Goal: Task Accomplishment & Management: Manage account settings

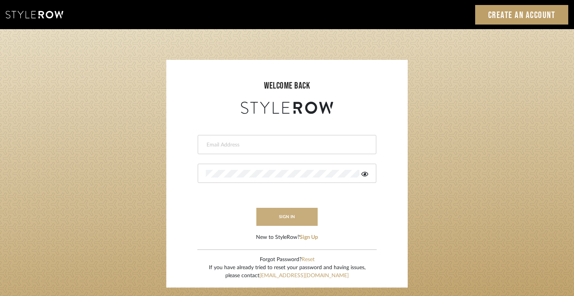
type input "[EMAIL_ADDRESS][DOMAIN_NAME]"
click at [276, 213] on button "sign in" at bounding box center [287, 217] width 61 height 18
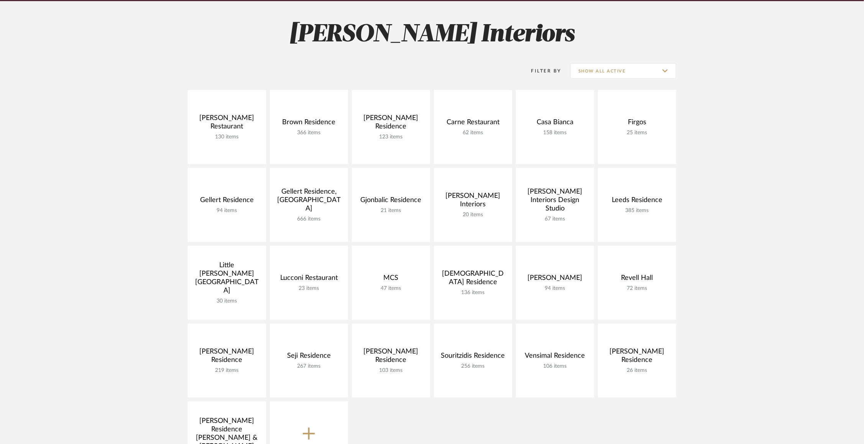
scroll to position [114, 0]
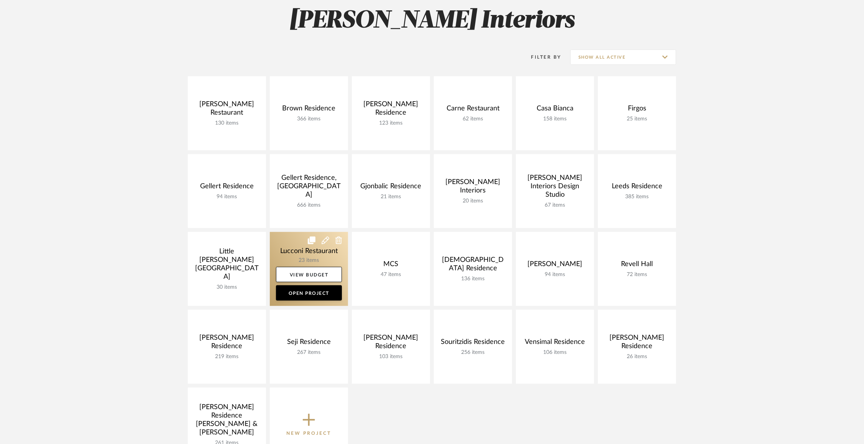
click at [285, 247] on link at bounding box center [309, 269] width 78 height 74
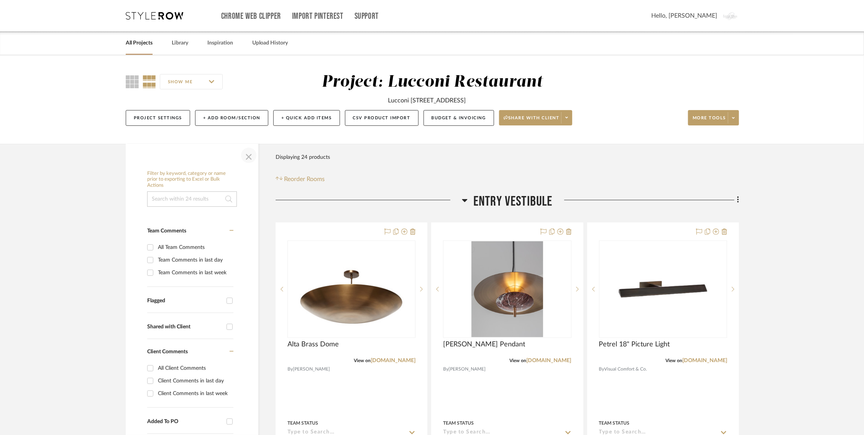
click at [247, 152] on span "button" at bounding box center [249, 155] width 18 height 18
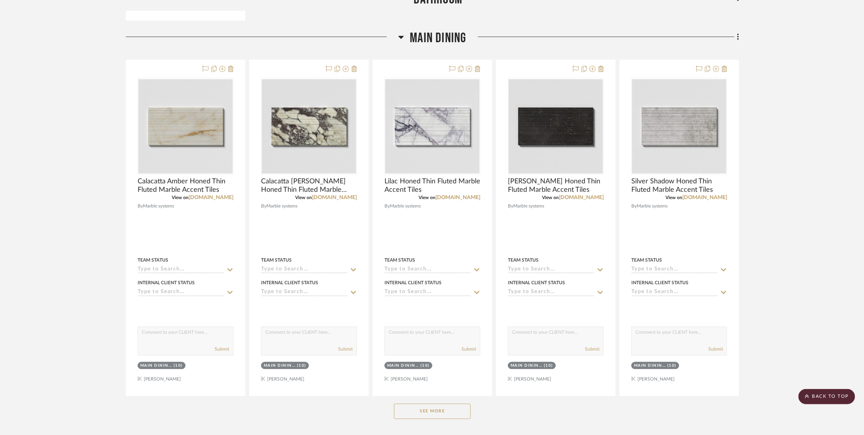
scroll to position [904, 1]
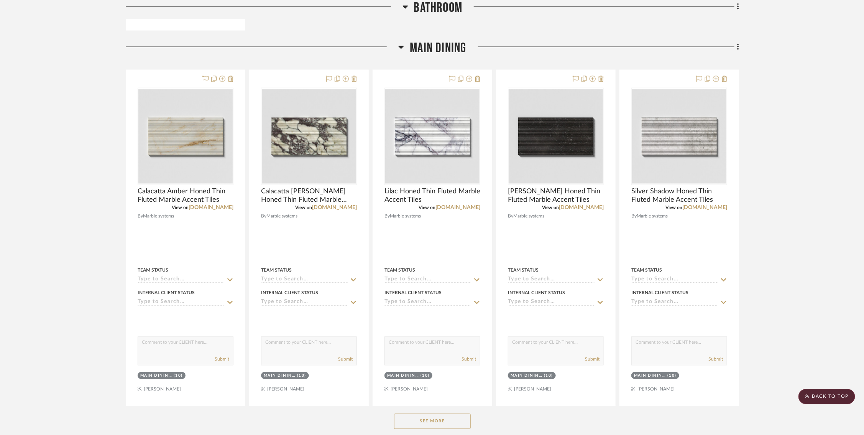
click at [438, 423] on button "See More" at bounding box center [432, 420] width 77 height 15
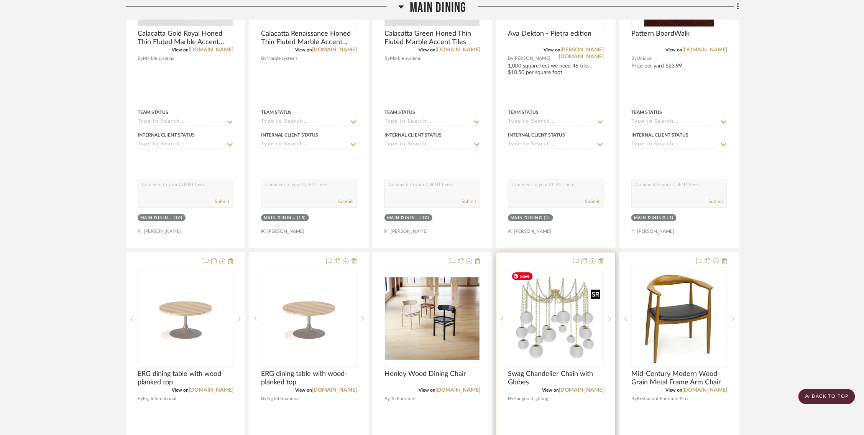
scroll to position [1401, 1]
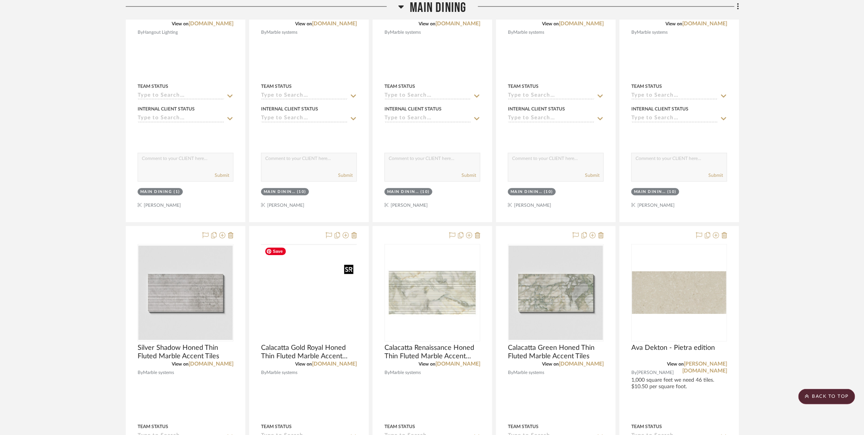
drag, startPoint x: 302, startPoint y: 267, endPoint x: 300, endPoint y: 263, distance: 4.3
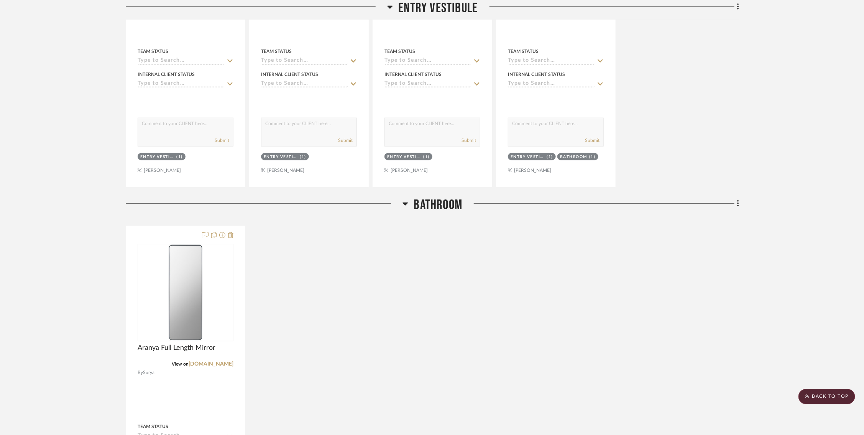
scroll to position [0, 1]
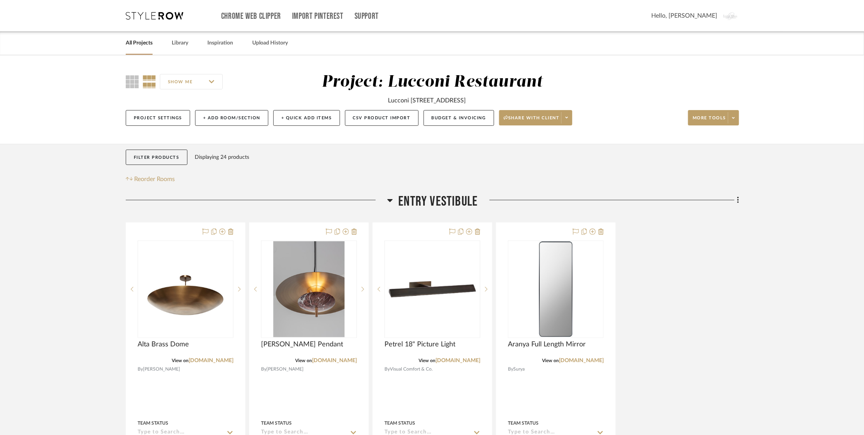
drag, startPoint x: 504, startPoint y: 101, endPoint x: 354, endPoint y: 97, distance: 149.6
click at [354, 97] on div "Lucconi 207 Ridgedale Ave, Florham Park, NJ 07932" at bounding box center [433, 98] width 334 height 13
copy div "Lucconi 207 Ridgedale Ave, Florham Park, NJ 07932"
click at [130, 82] on icon at bounding box center [132, 81] width 13 height 13
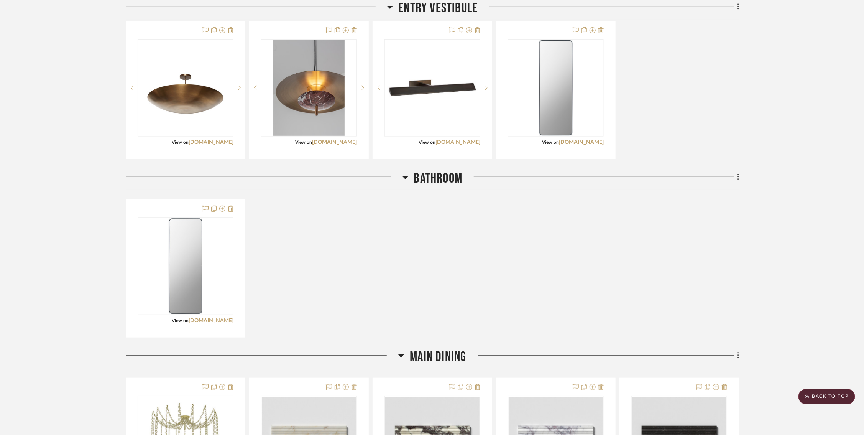
scroll to position [196, 1]
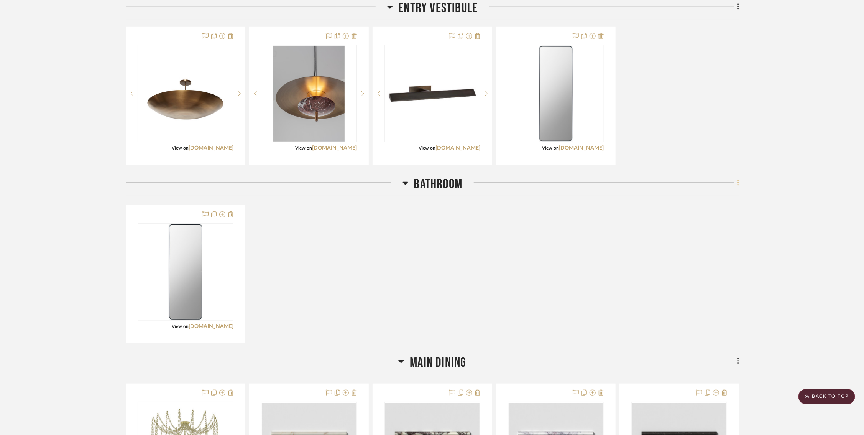
click at [738, 183] on icon at bounding box center [738, 183] width 2 height 8
click at [470, 255] on div at bounding box center [432, 217] width 864 height 435
click at [737, 182] on icon at bounding box center [738, 183] width 2 height 8
click at [698, 253] on span "Rename Room" at bounding box center [698, 256] width 35 height 7
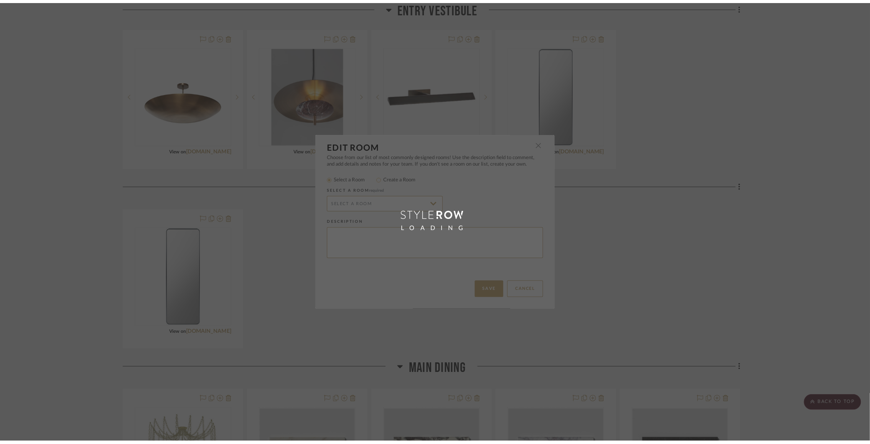
scroll to position [0, 0]
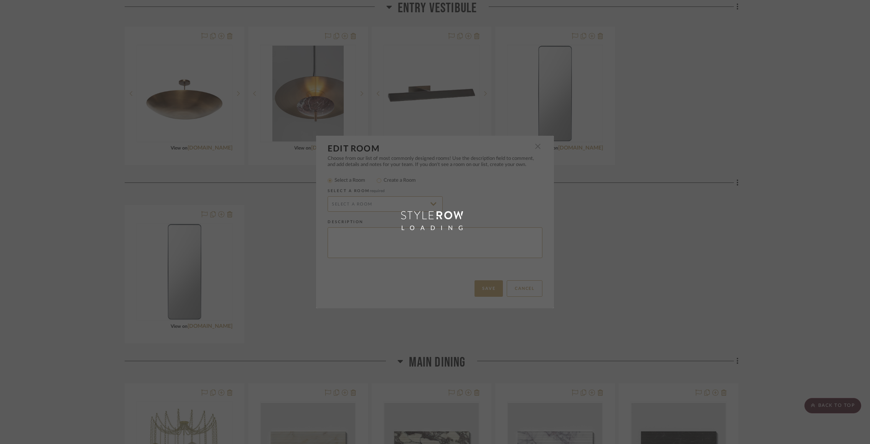
type input "Bathroom"
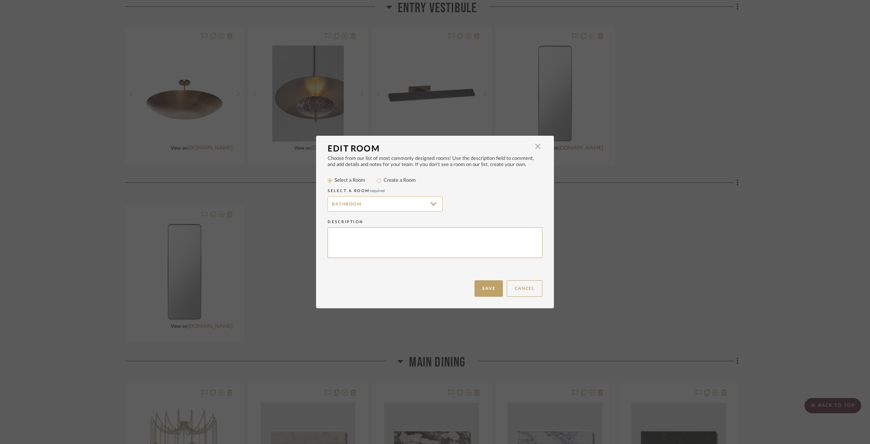
click at [407, 202] on input "Bathroom" at bounding box center [385, 203] width 115 height 15
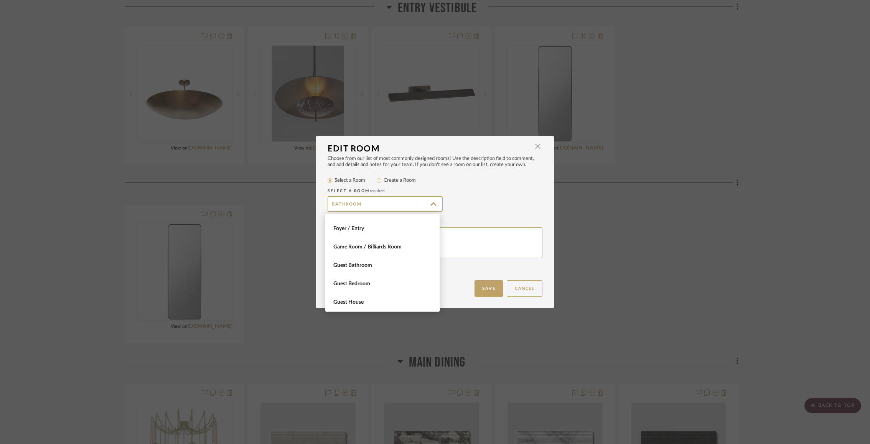
scroll to position [166, 0]
click at [516, 291] on button "Cancel" at bounding box center [525, 288] width 36 height 16
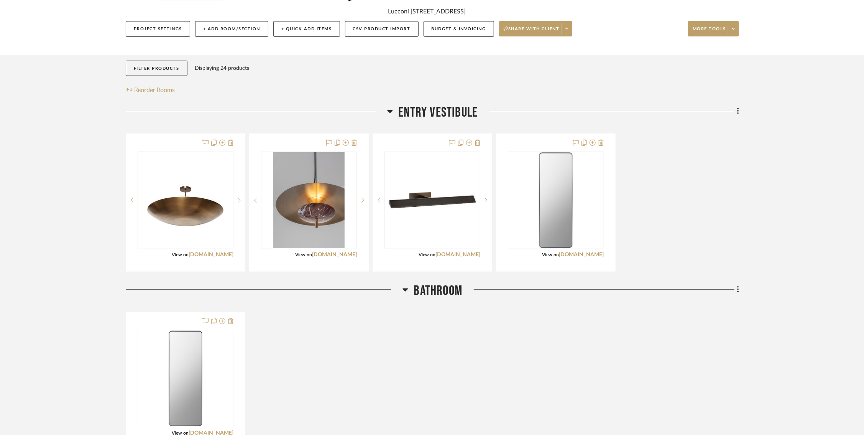
scroll to position [84, 1]
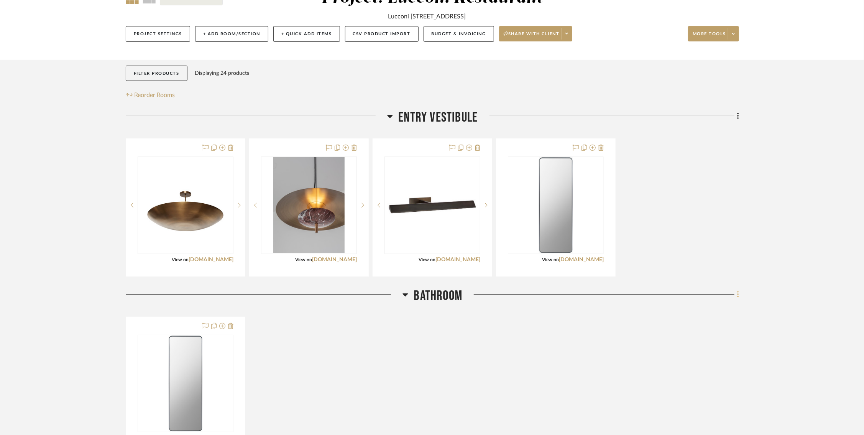
click at [738, 292] on icon at bounding box center [738, 294] width 2 height 8
click at [706, 224] on span "Add Room Below" at bounding box center [701, 221] width 41 height 7
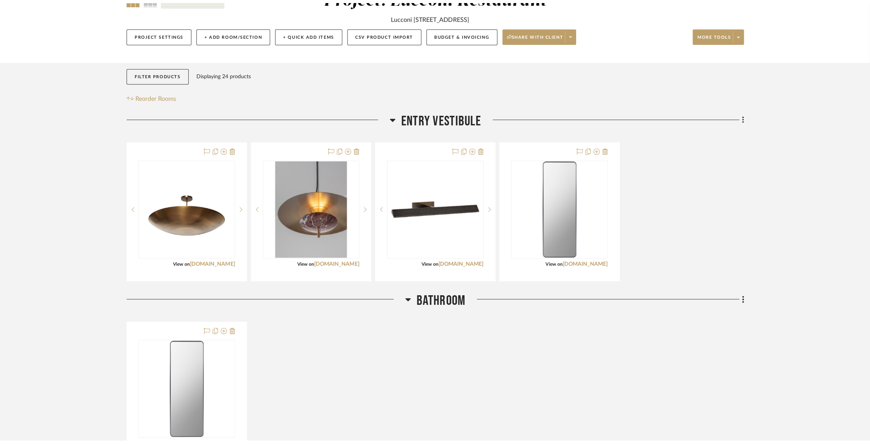
scroll to position [0, 0]
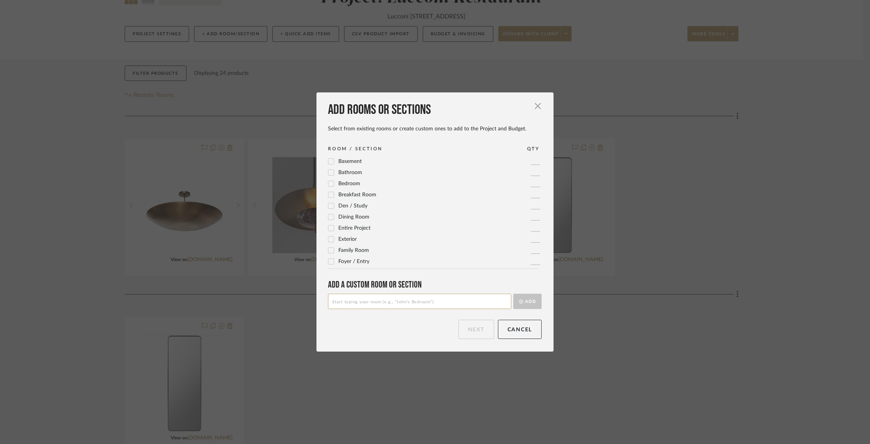
click at [370, 303] on input at bounding box center [419, 301] width 183 height 15
type input "Bathroom 1"
click at [522, 301] on button "Add" at bounding box center [527, 301] width 28 height 15
click at [446, 309] on input at bounding box center [419, 301] width 183 height 15
type input "Bathroom 2"
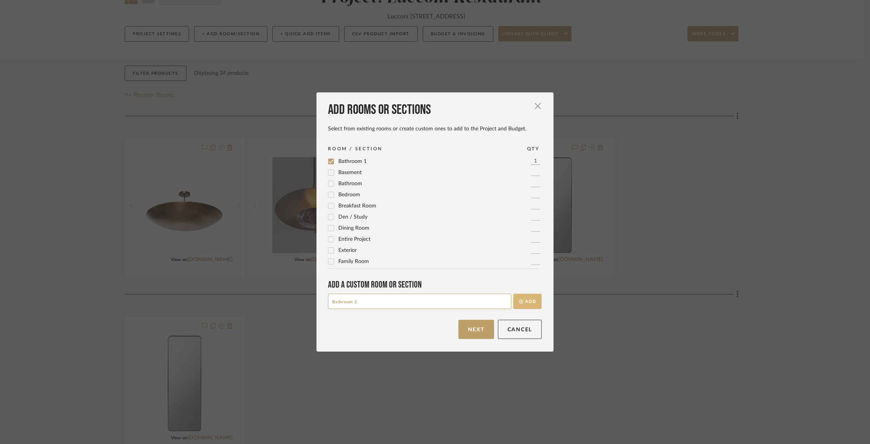
click at [527, 300] on button "Add" at bounding box center [527, 301] width 28 height 15
click at [469, 303] on input at bounding box center [419, 301] width 183 height 15
type input "Hallway"
click at [520, 300] on fa-icon "submit" at bounding box center [521, 302] width 4 height 4
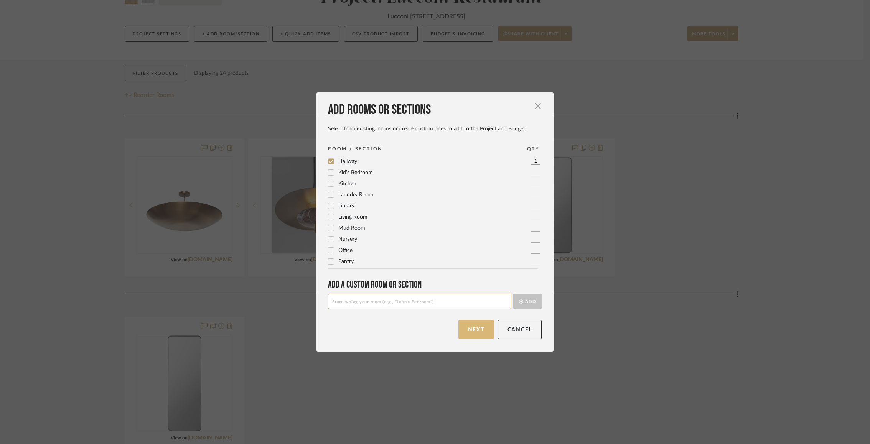
click at [476, 333] on button "Next" at bounding box center [476, 329] width 36 height 19
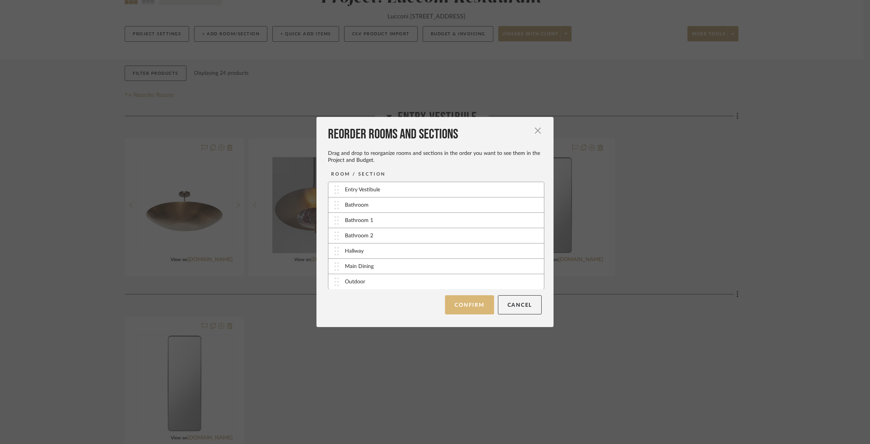
click at [453, 307] on button "Confirm" at bounding box center [469, 304] width 49 height 19
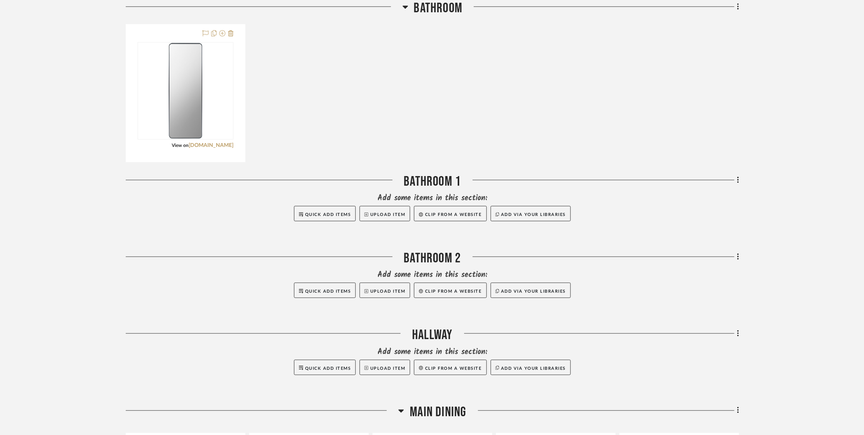
scroll to position [413, 1]
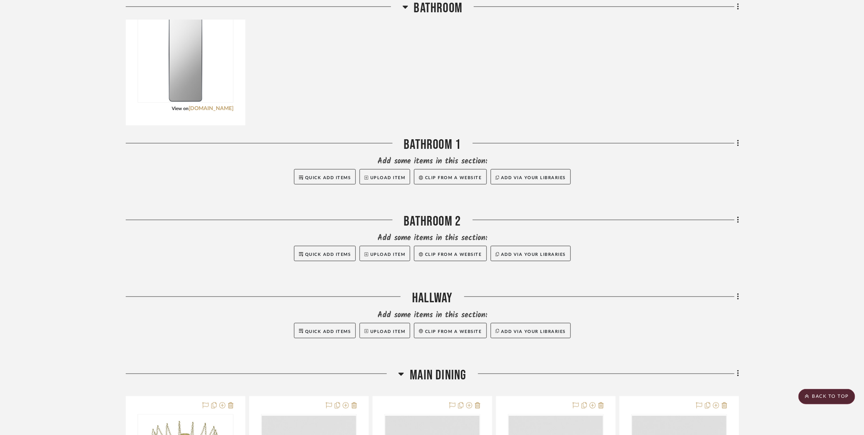
click at [737, 297] on icon at bounding box center [738, 297] width 2 height 8
click at [700, 247] on button "Move Room Up" at bounding box center [702, 242] width 72 height 19
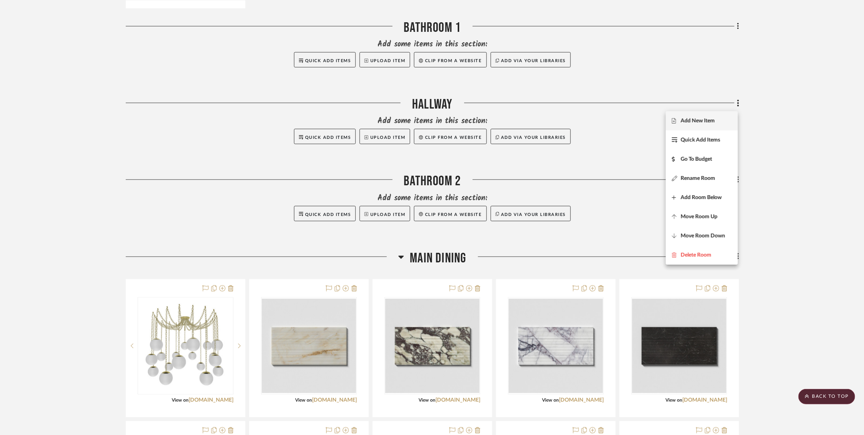
scroll to position [529, 1]
click at [788, 180] on div at bounding box center [432, 217] width 864 height 435
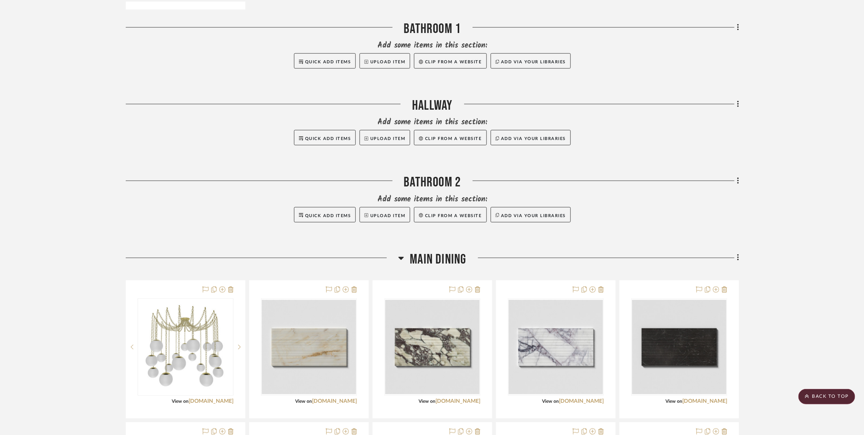
click at [739, 105] on div "Filter by keyword, category or name prior to exporting to Excel or Bulk Actions…" at bounding box center [432, 342] width 636 height 1454
click at [737, 105] on icon at bounding box center [738, 104] width 2 height 8
click at [694, 216] on span "Move Room Up" at bounding box center [699, 216] width 37 height 7
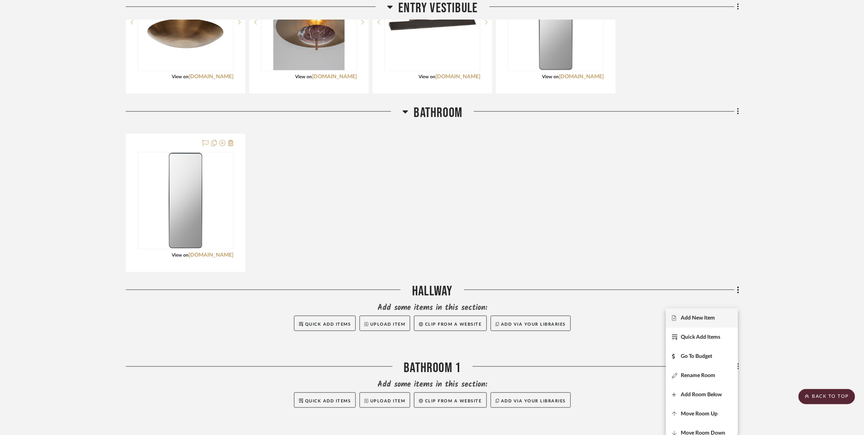
scroll to position [242, 1]
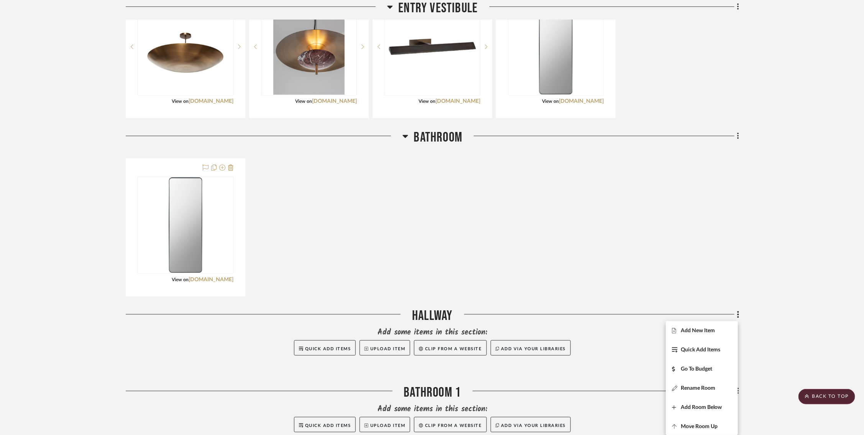
click at [221, 167] on div at bounding box center [432, 217] width 864 height 435
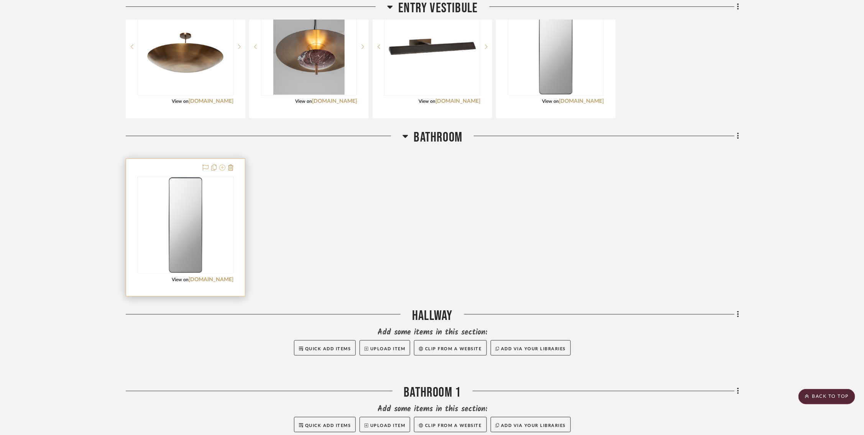
click at [221, 169] on icon at bounding box center [222, 168] width 6 height 6
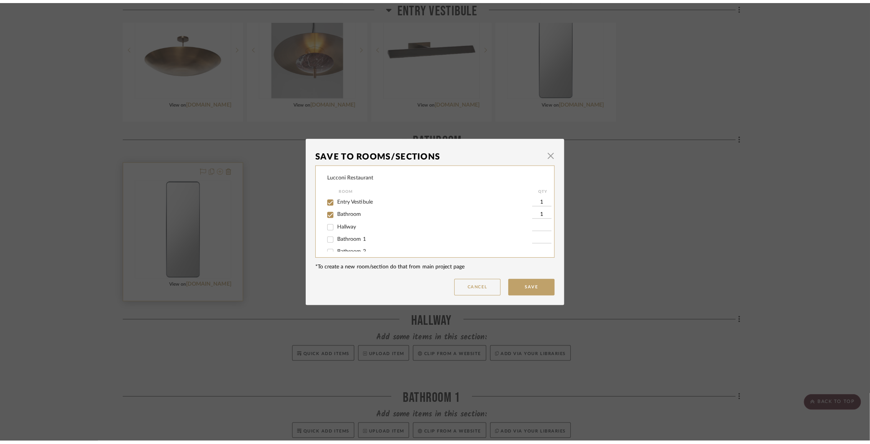
scroll to position [0, 0]
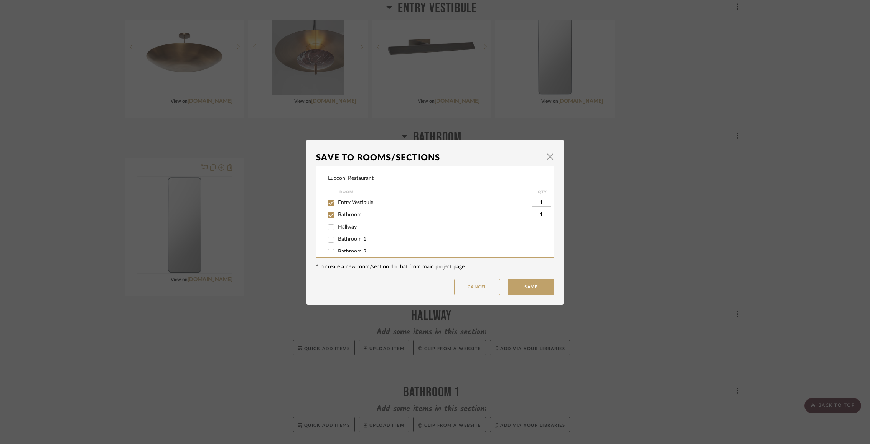
click at [331, 216] on input "Bathroom" at bounding box center [331, 215] width 12 height 12
checkbox input "false"
click at [330, 222] on input "Hallway" at bounding box center [331, 227] width 12 height 12
checkbox input "true"
type input "1"
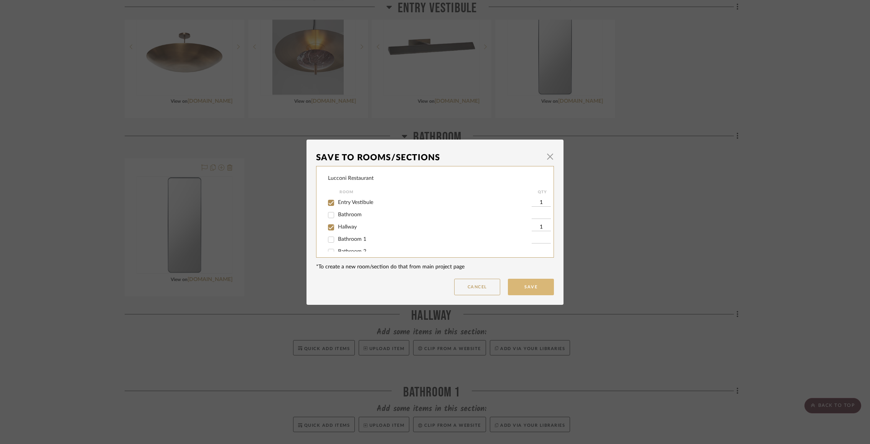
click at [516, 291] on button "Save" at bounding box center [531, 287] width 46 height 16
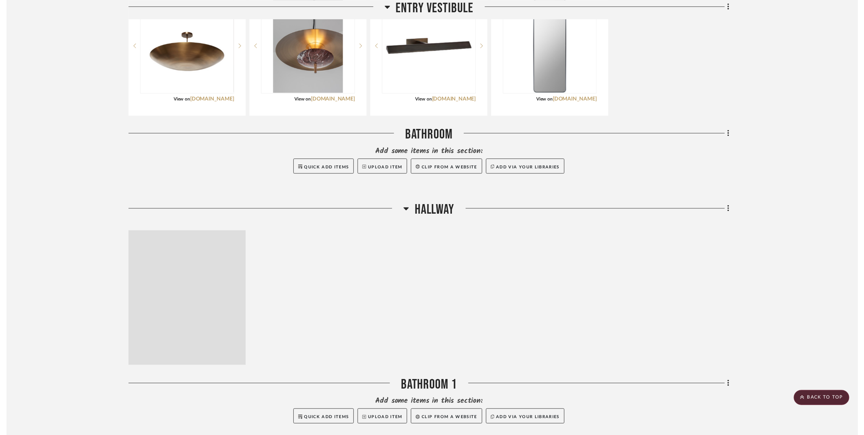
scroll to position [242, 1]
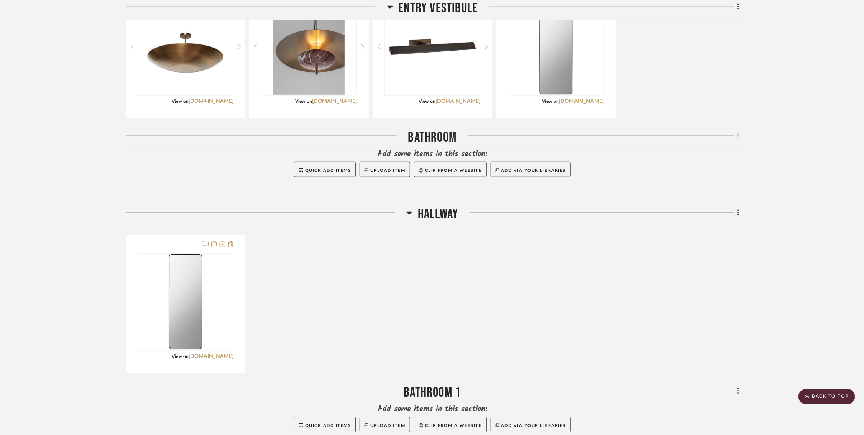
click at [737, 138] on icon at bounding box center [738, 136] width 2 height 7
click at [557, 261] on div at bounding box center [432, 217] width 864 height 435
click at [737, 134] on icon at bounding box center [738, 136] width 2 height 7
click at [708, 283] on span "Delete Room" at bounding box center [696, 286] width 31 height 7
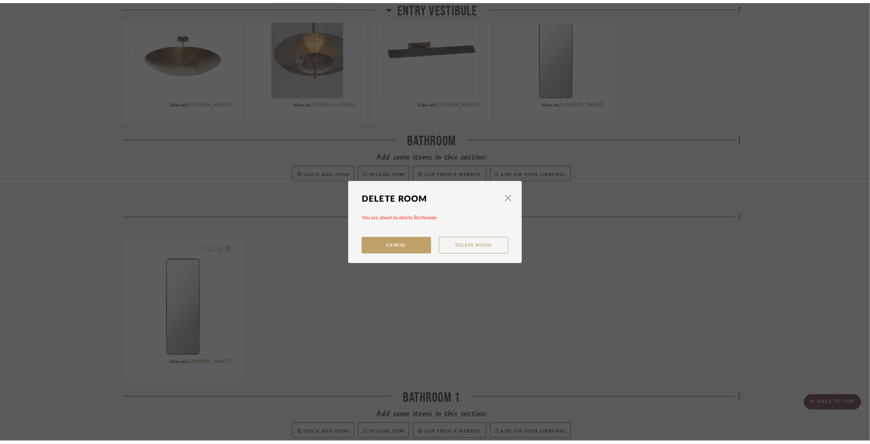
scroll to position [0, 0]
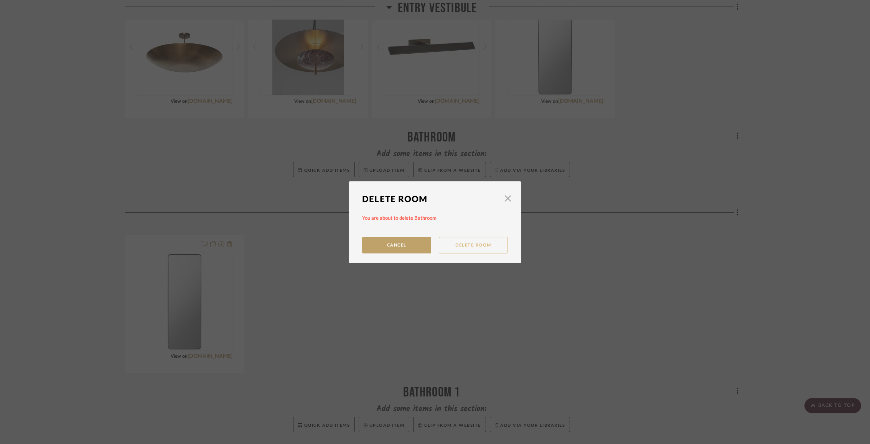
click at [466, 241] on button "Delete Room" at bounding box center [473, 245] width 69 height 16
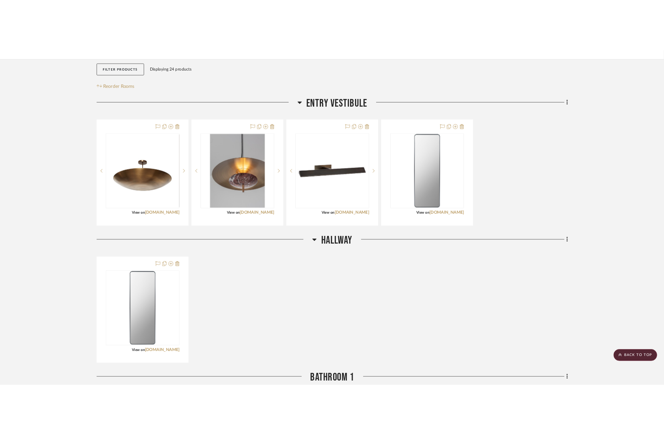
scroll to position [116, 2]
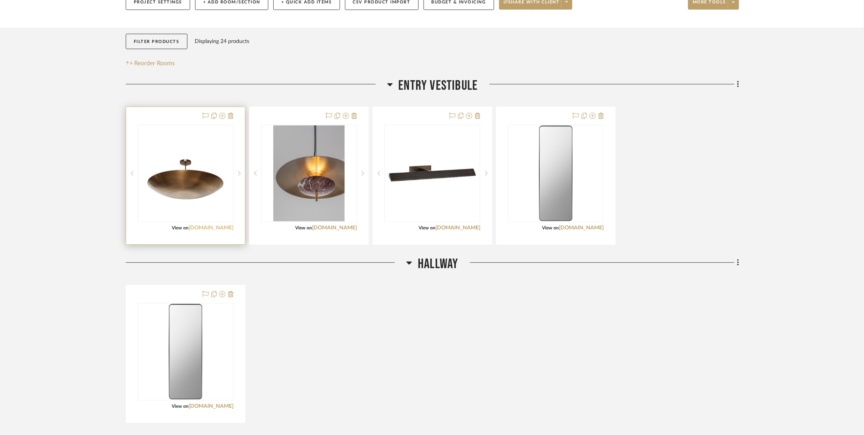
click at [214, 227] on link "lawsonfenning.com" at bounding box center [211, 227] width 45 height 5
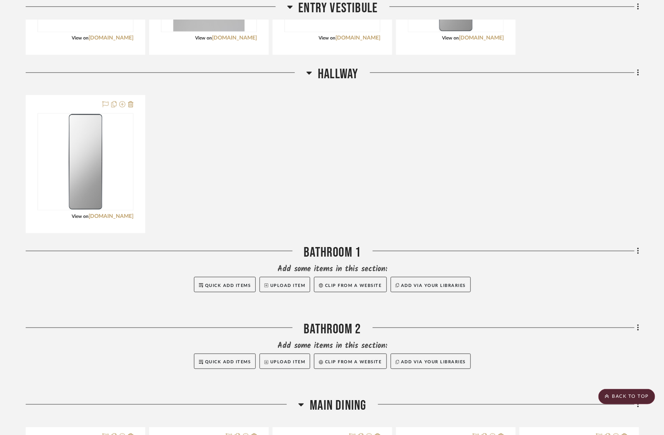
scroll to position [299, 2]
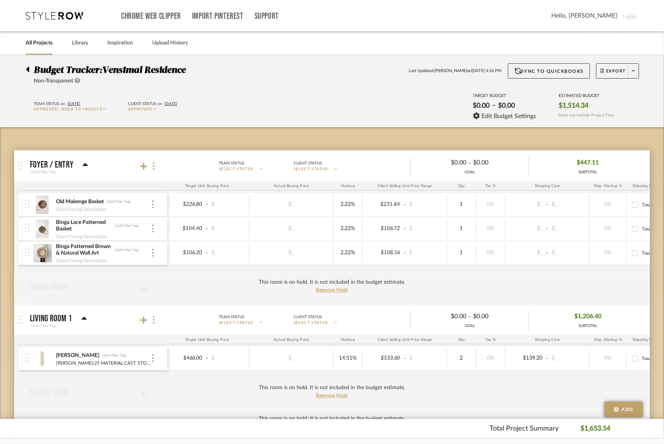
click at [35, 16] on icon at bounding box center [55, 16] width 58 height 8
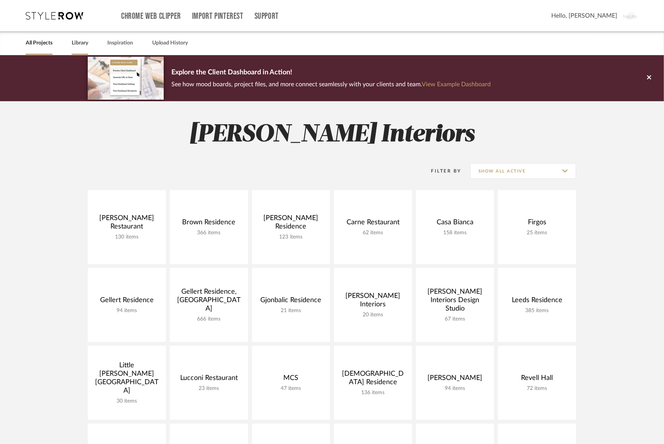
click at [78, 43] on link "Library" at bounding box center [80, 43] width 16 height 10
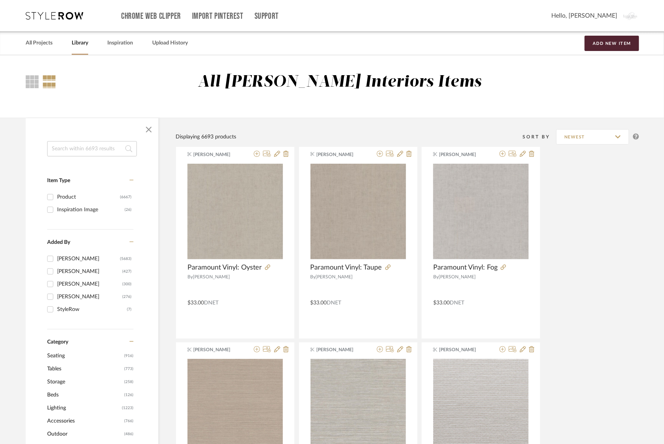
click at [79, 151] on input at bounding box center [92, 148] width 90 height 15
type input "toilet"
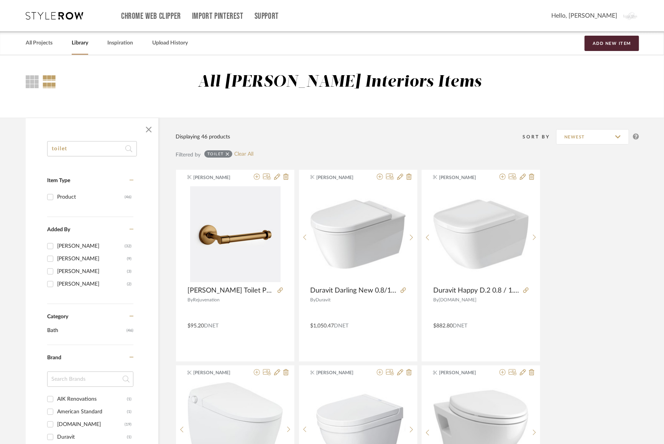
click at [39, 18] on icon at bounding box center [55, 16] width 58 height 8
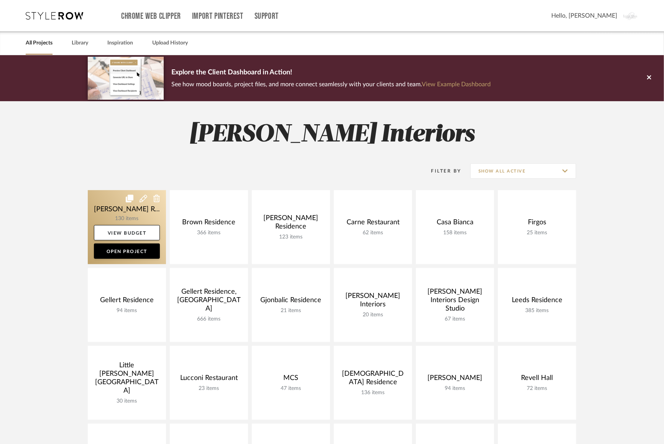
click at [100, 211] on link at bounding box center [127, 227] width 78 height 74
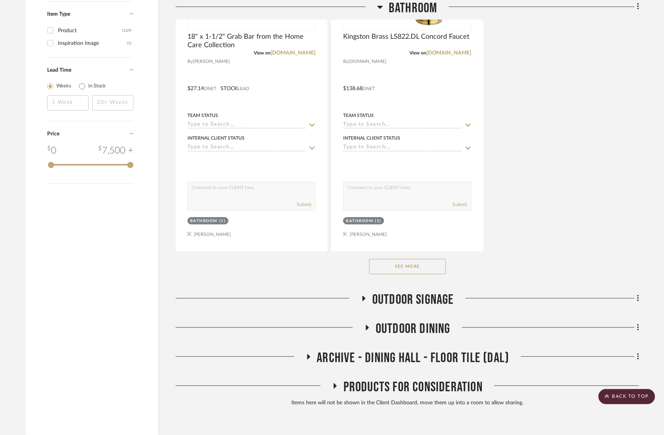
scroll to position [1168, 0]
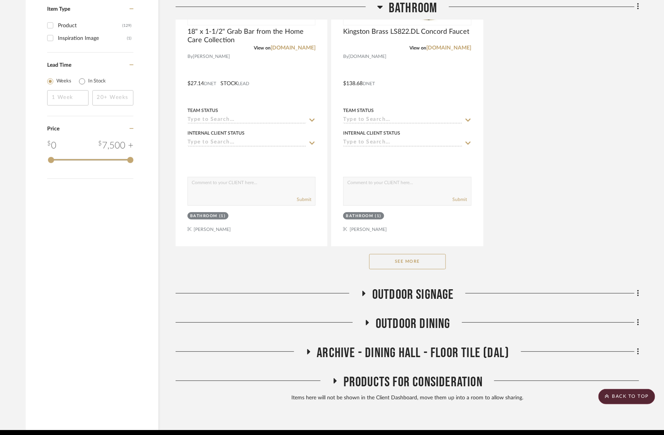
click at [397, 260] on button "See More" at bounding box center [407, 261] width 77 height 15
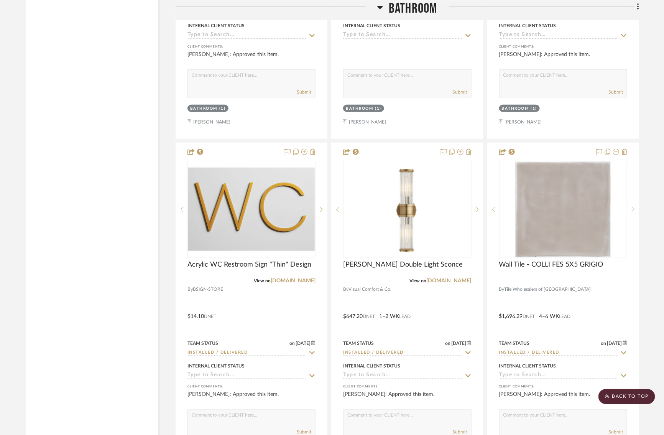
scroll to position [1617, 0]
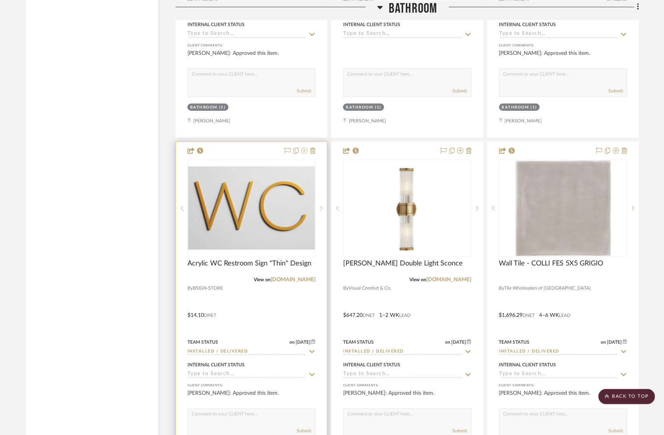
click at [306, 148] on icon at bounding box center [304, 151] width 6 height 6
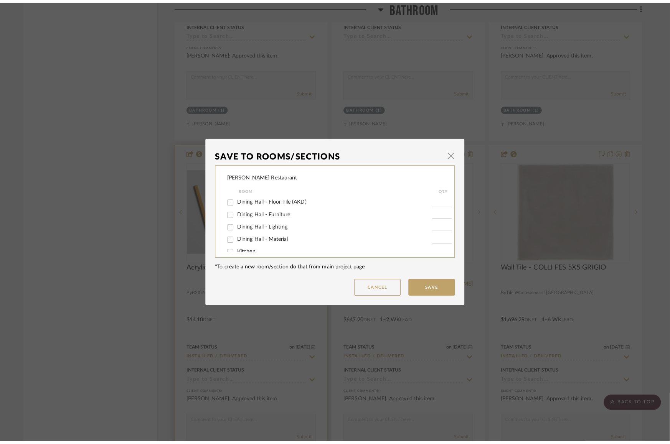
scroll to position [0, 0]
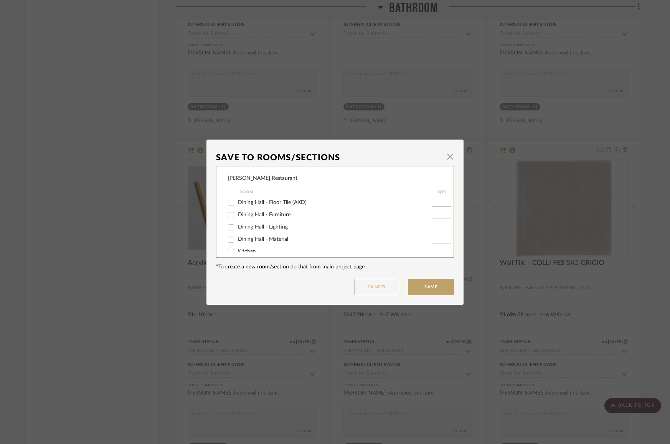
click at [368, 288] on button "Cancel" at bounding box center [377, 287] width 46 height 16
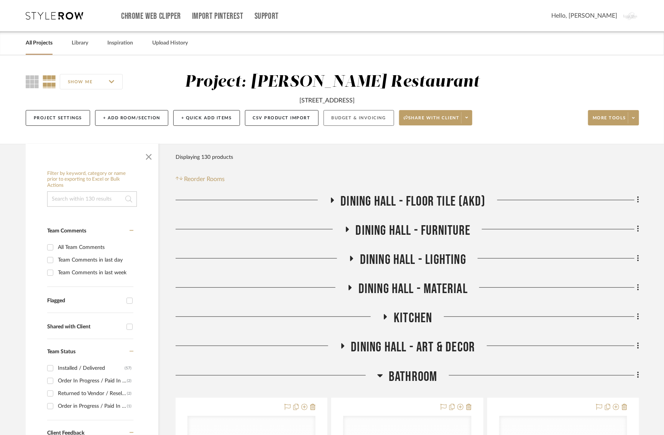
click at [335, 122] on button "Budget & Invoicing" at bounding box center [359, 118] width 71 height 16
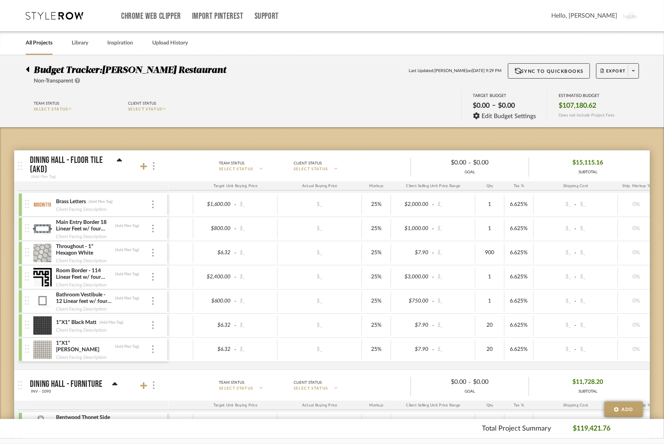
scroll to position [0, 58]
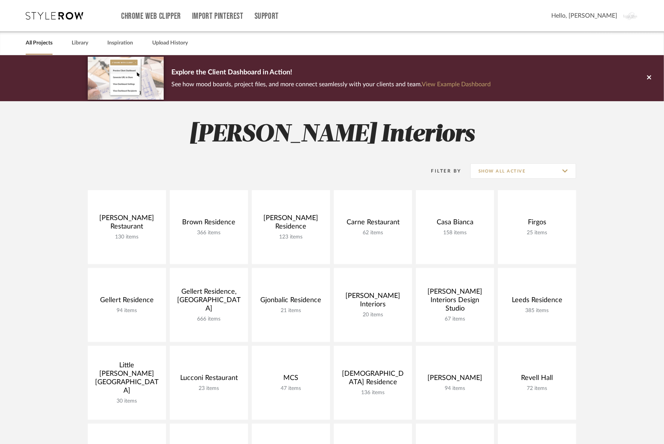
click at [84, 56] on sr-custom-banner "Explore the Client Dashboard in Action! See how mood boards, project files, and…" at bounding box center [332, 78] width 664 height 46
click at [81, 43] on link "Library" at bounding box center [80, 43] width 16 height 10
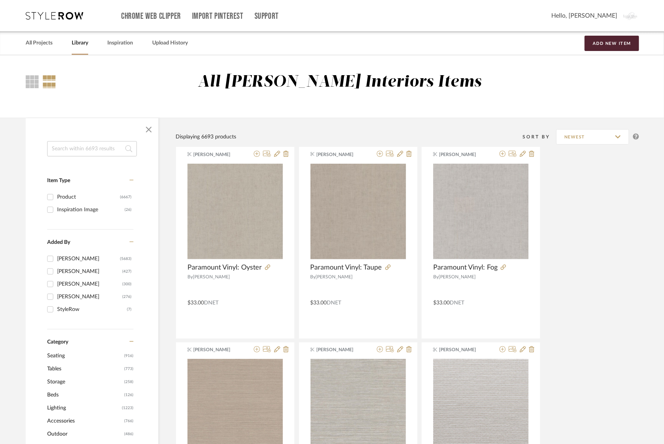
click at [92, 147] on input at bounding box center [92, 148] width 90 height 15
type input "c"
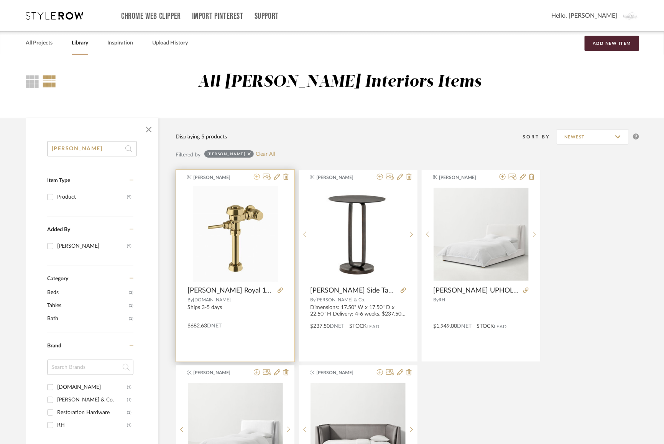
click at [257, 177] on icon at bounding box center [257, 177] width 6 height 6
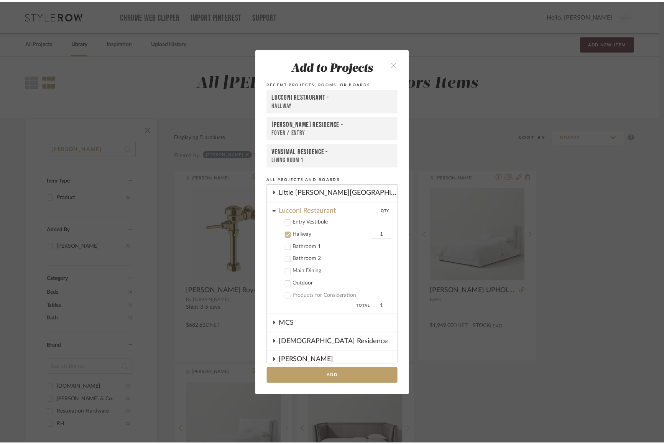
scroll to position [206, 0]
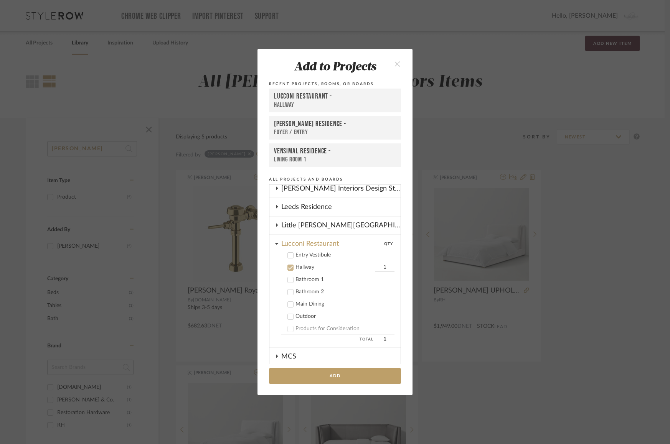
click at [288, 265] on icon at bounding box center [290, 267] width 5 height 5
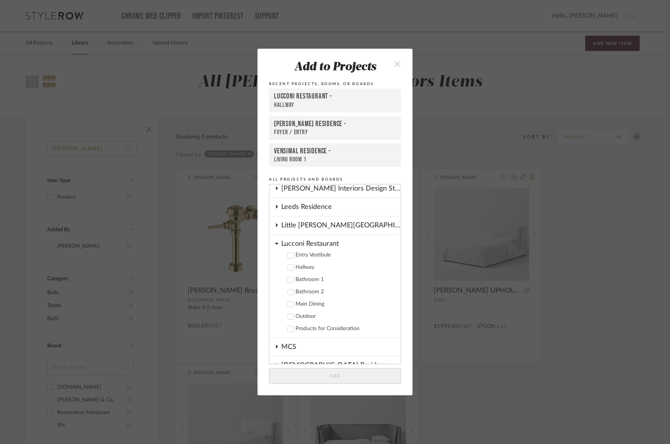
click at [287, 277] on div at bounding box center [290, 280] width 6 height 6
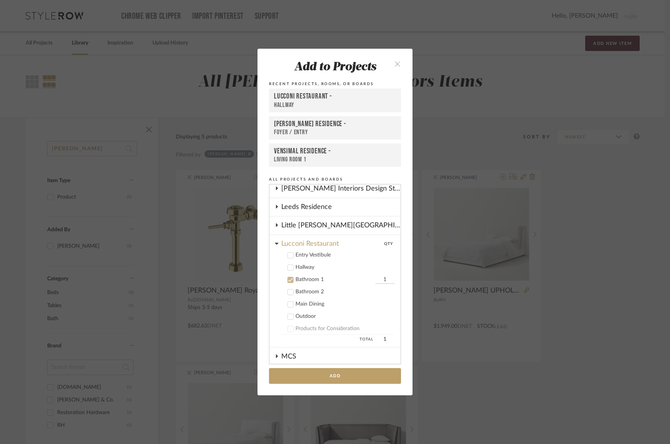
click at [289, 290] on icon at bounding box center [290, 292] width 5 height 4
click at [315, 370] on button "Add" at bounding box center [335, 376] width 132 height 16
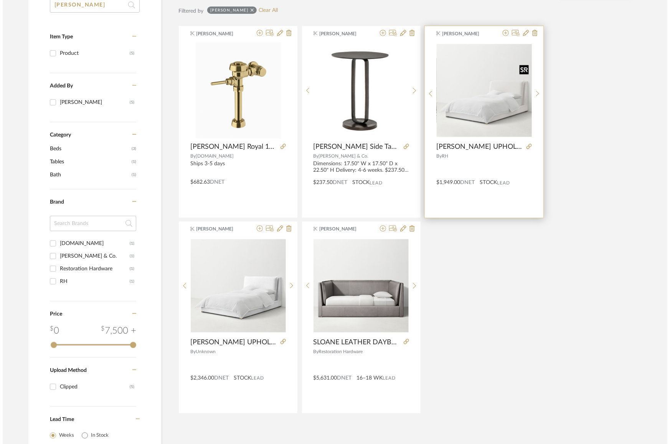
scroll to position [0, 0]
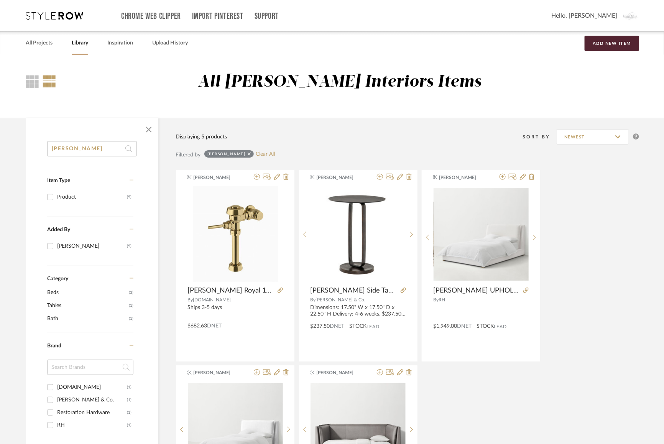
click at [75, 151] on input "sloan" at bounding box center [92, 148] width 90 height 15
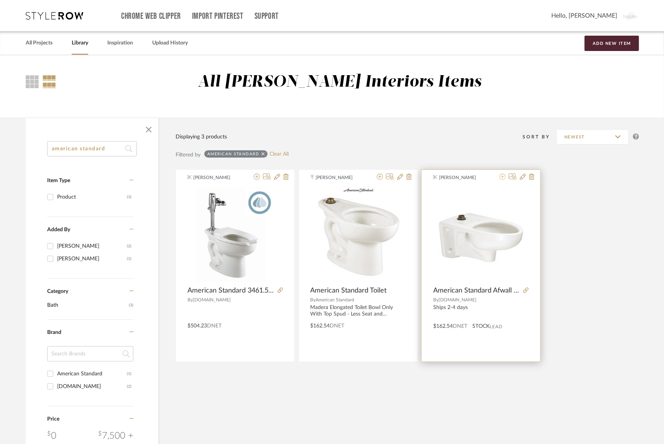
type input "american standard"
click at [503, 177] on icon at bounding box center [503, 177] width 6 height 6
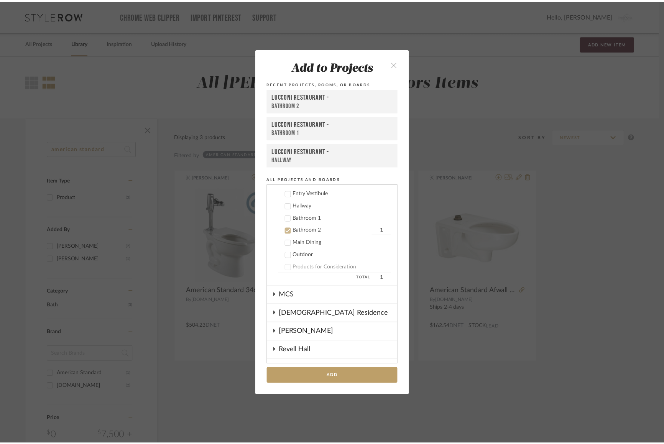
scroll to position [265, 0]
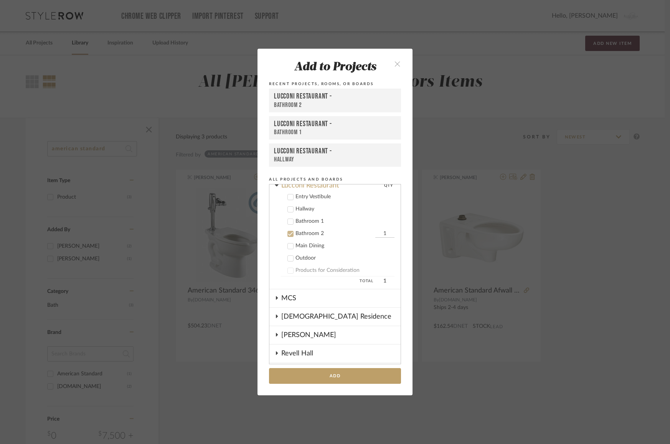
click at [288, 221] on icon at bounding box center [290, 221] width 5 height 5
click at [330, 375] on button "Add" at bounding box center [335, 376] width 132 height 16
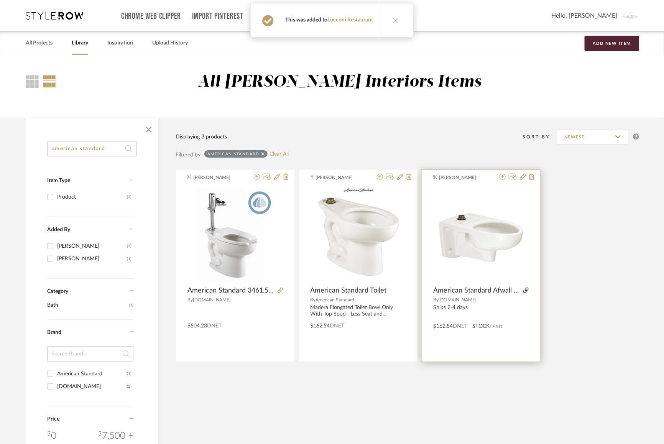
click at [527, 289] on icon at bounding box center [525, 290] width 5 height 5
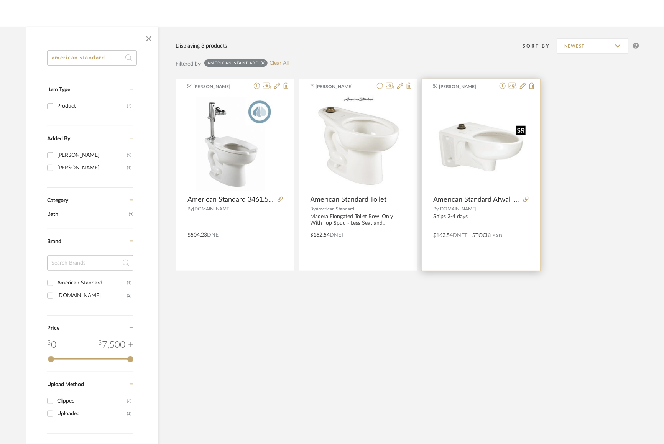
scroll to position [0, 0]
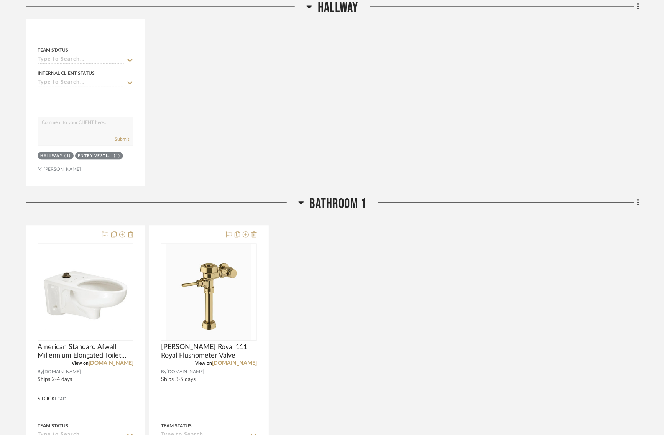
scroll to position [791, 0]
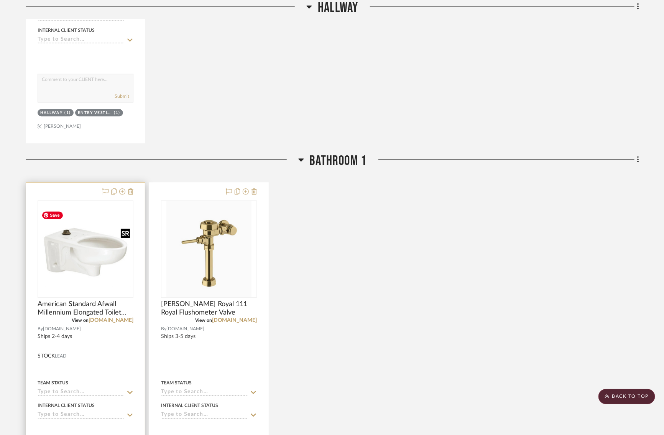
click at [99, 250] on img "0" at bounding box center [85, 249] width 94 height 76
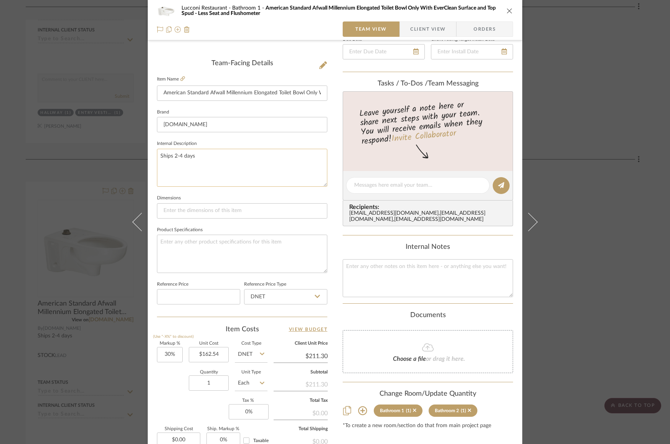
scroll to position [217, 0]
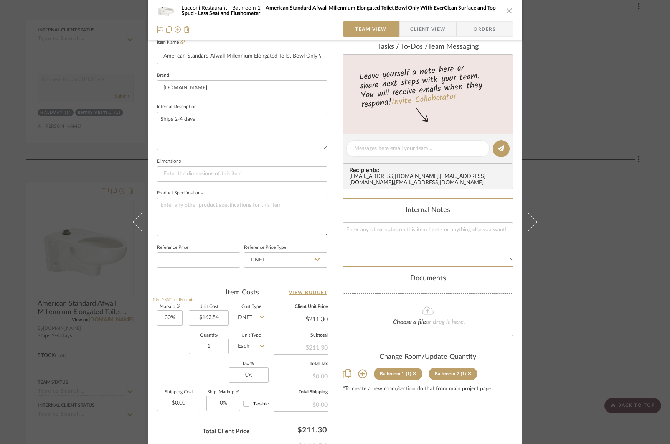
click at [226, 316] on div "Markup % (Use "-X%" to discount) 30% Unit Cost $162.54 Cost Type DNET Client Un…" at bounding box center [242, 361] width 170 height 112
click at [219, 316] on input "162.54" at bounding box center [209, 317] width 40 height 15
click at [216, 314] on input "162.54" at bounding box center [209, 317] width 40 height 15
type input "$162.62"
click at [170, 336] on div "Quantity 1 Unit Type Each" at bounding box center [212, 347] width 110 height 27
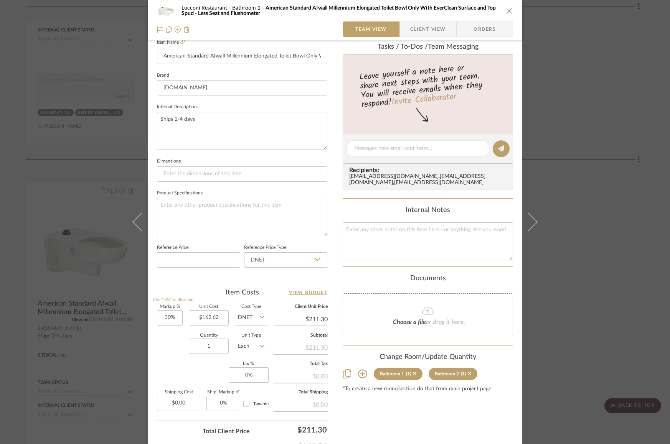
type input "$211.41"
click at [573, 198] on div "Lucconi Restaurant Bathroom 1 American Standard Afwall Millennium Elongated Toi…" at bounding box center [335, 222] width 670 height 444
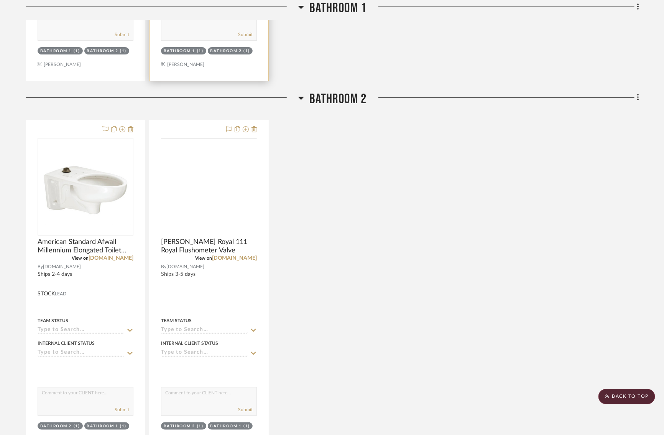
scroll to position [1352, 0]
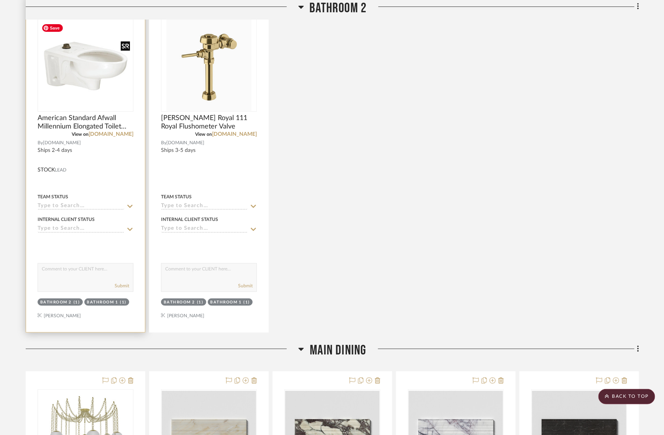
click at [0, 0] on img at bounding box center [0, 0] width 0 height 0
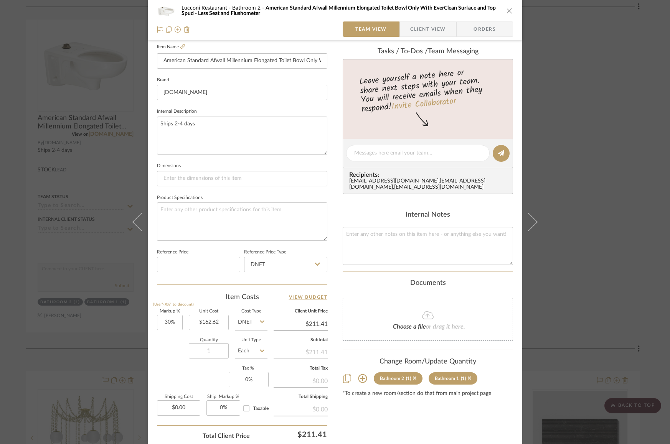
scroll to position [258, 0]
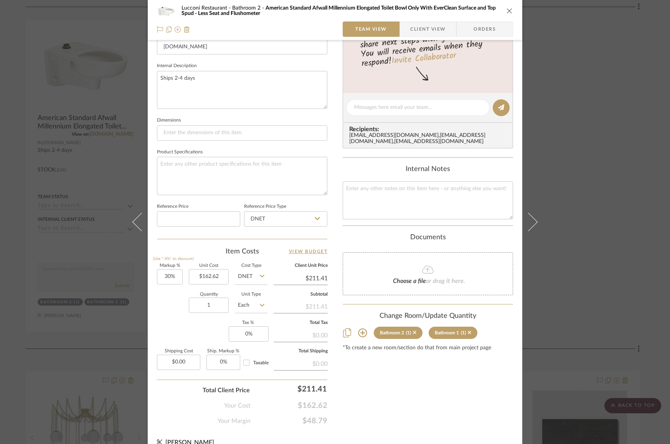
click at [610, 200] on div "Lucconi Restaurant Bathroom 2 American Standard Afwall Millennium Elongated Toi…" at bounding box center [335, 222] width 670 height 444
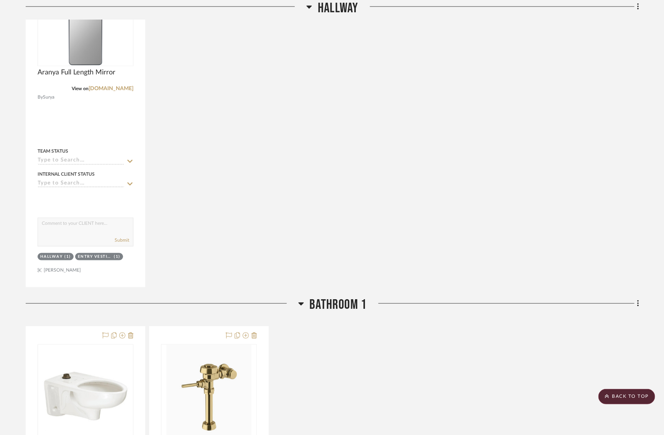
scroll to position [0, 0]
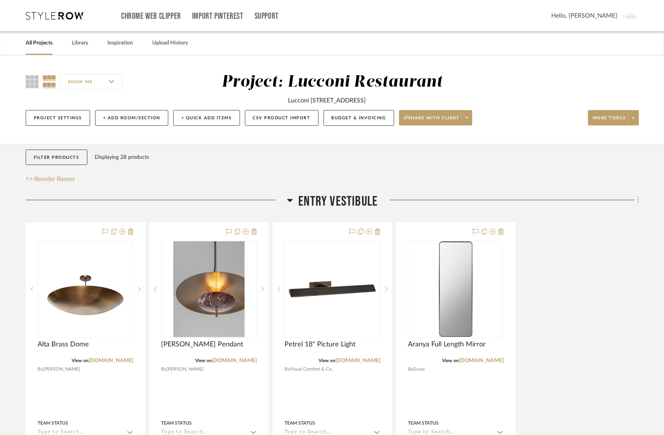
click at [639, 198] on icon at bounding box center [638, 200] width 2 height 7
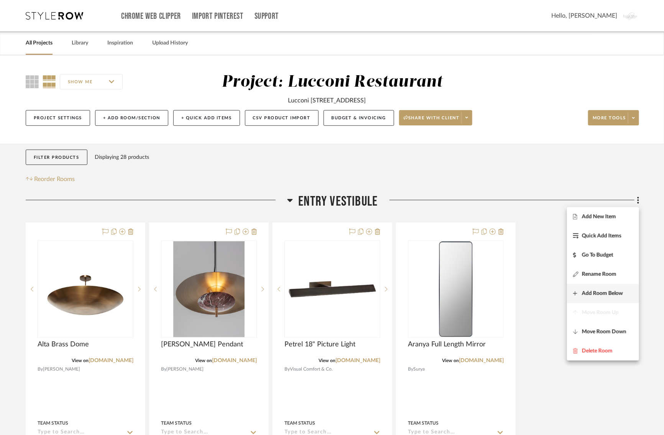
click at [599, 295] on span "Add Room Below" at bounding box center [602, 293] width 41 height 7
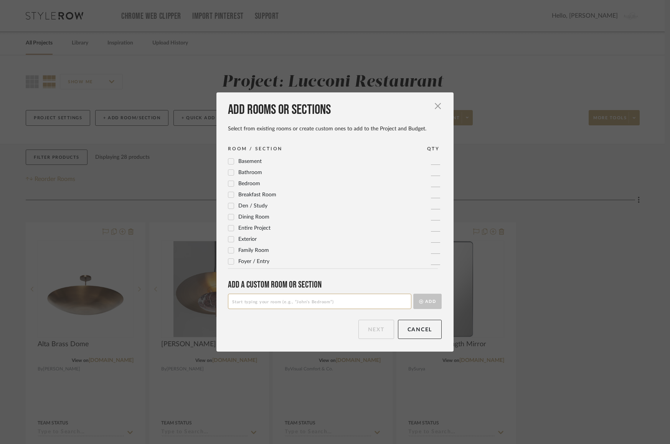
click at [258, 303] on input at bounding box center [319, 301] width 183 height 15
type input "Throughout"
click at [436, 300] on button "Add" at bounding box center [427, 301] width 28 height 15
click at [371, 334] on button "Next" at bounding box center [376, 329] width 36 height 19
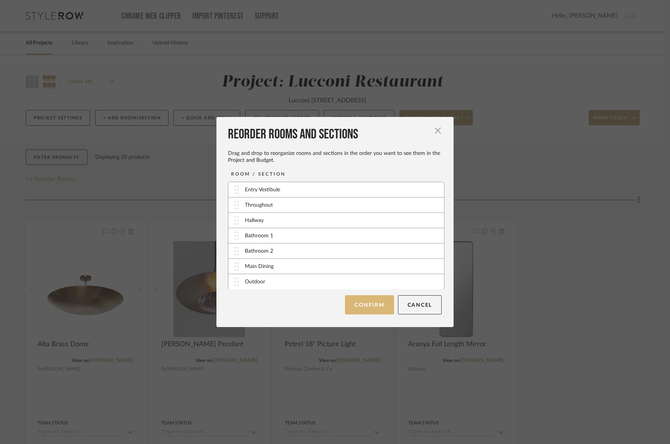
click at [355, 307] on button "Confirm" at bounding box center [369, 304] width 49 height 19
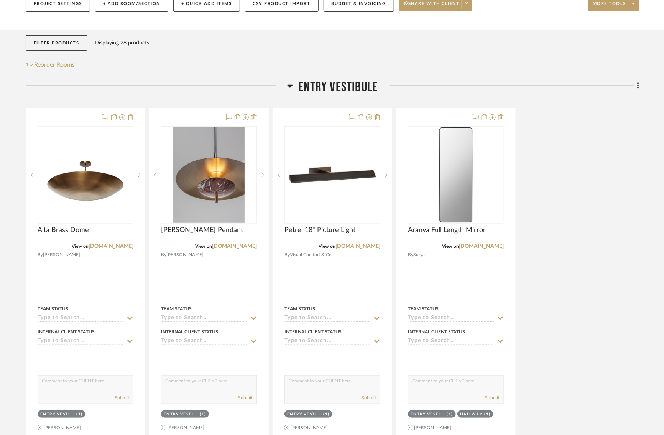
scroll to position [116, 0]
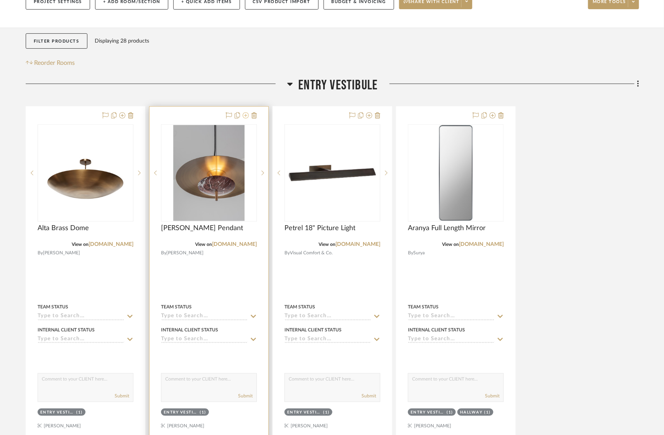
click at [246, 116] on icon at bounding box center [246, 115] width 6 height 6
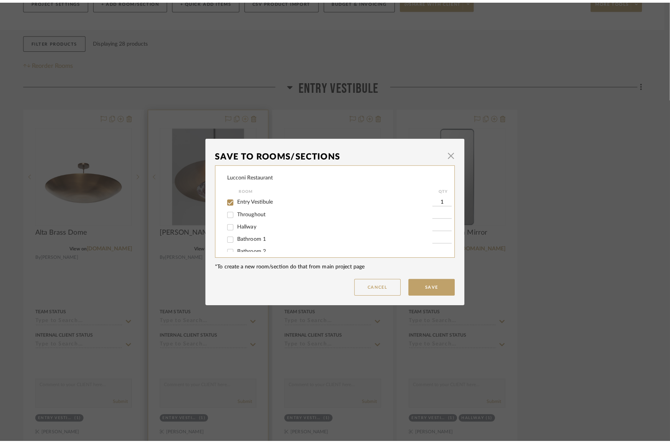
scroll to position [0, 0]
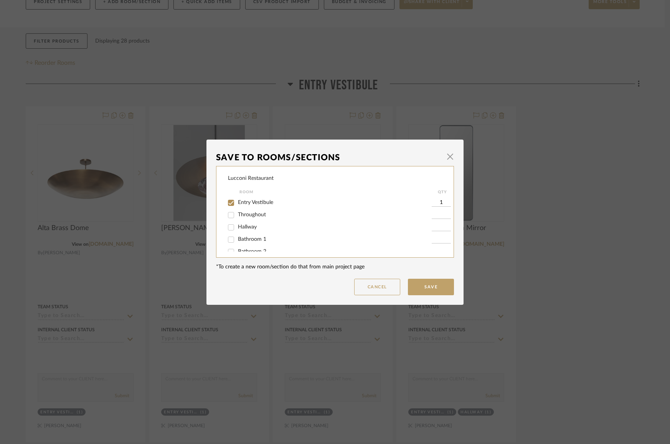
click at [229, 201] on input "Entry Vestibule" at bounding box center [231, 203] width 12 height 12
checkbox input "false"
click at [417, 290] on button "Save" at bounding box center [431, 287] width 46 height 16
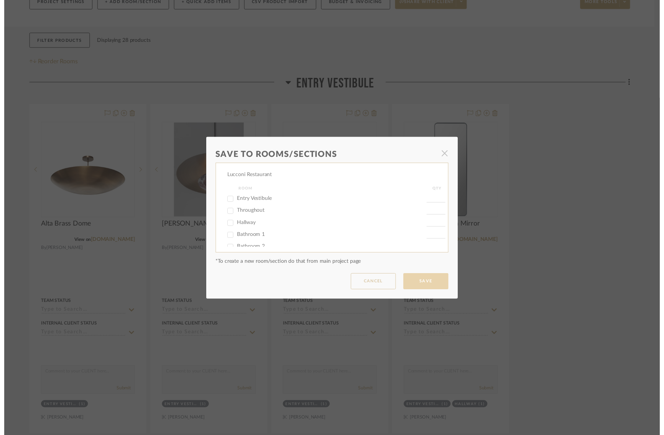
scroll to position [116, 0]
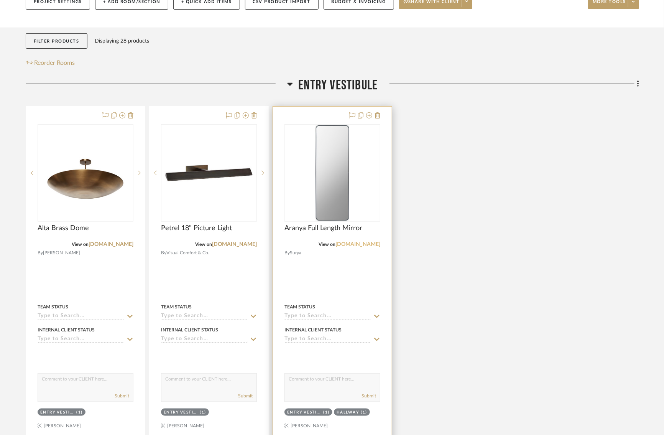
click at [368, 242] on link "surya.com" at bounding box center [358, 244] width 45 height 5
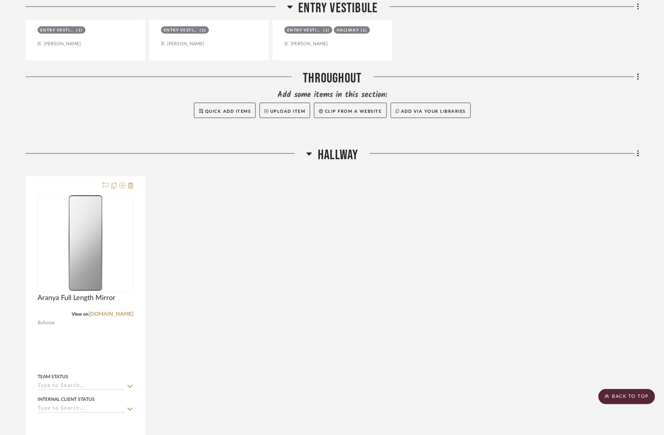
scroll to position [492, 0]
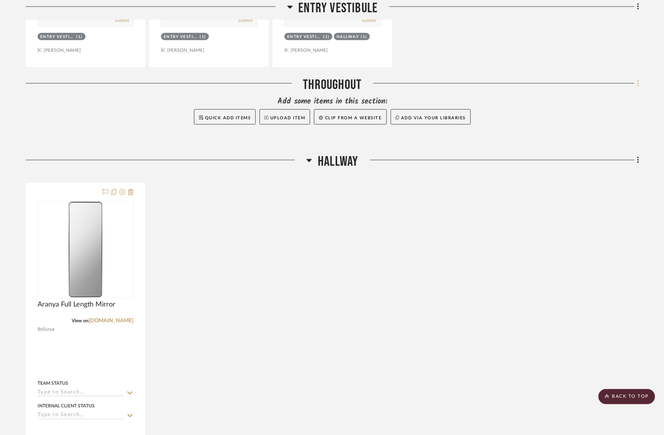
click at [639, 82] on icon at bounding box center [638, 83] width 2 height 8
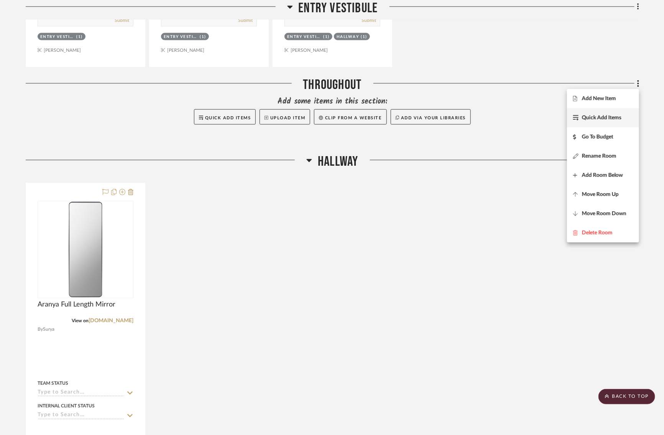
click at [590, 119] on span "Quick Add Items" at bounding box center [602, 118] width 40 height 7
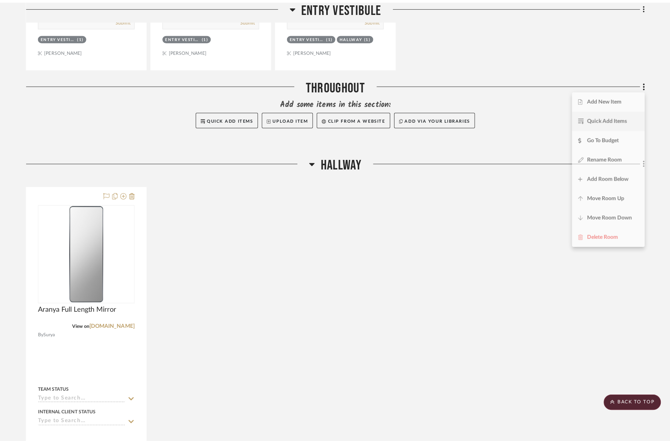
scroll to position [0, 0]
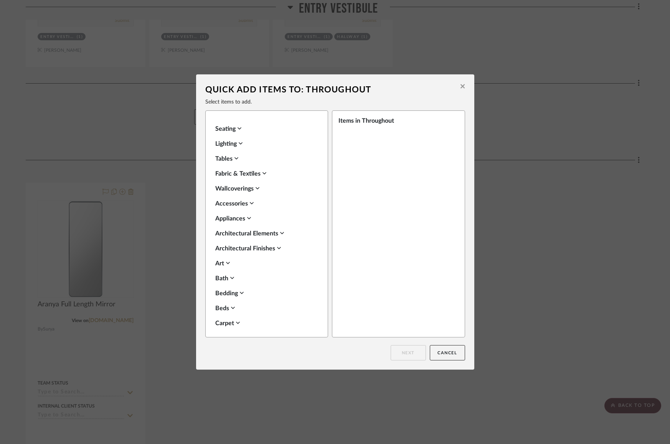
click at [218, 262] on div "Art" at bounding box center [264, 263] width 99 height 9
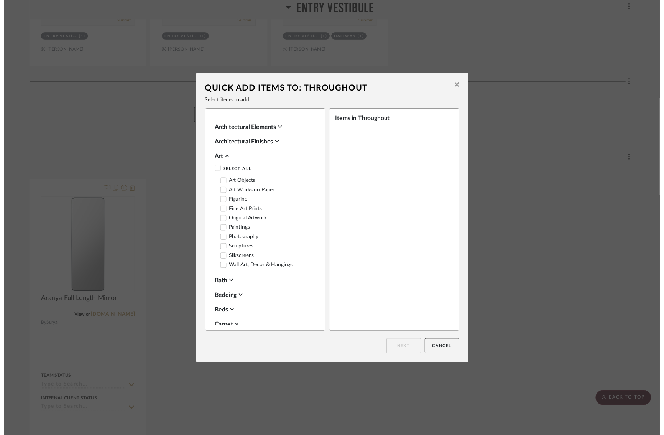
scroll to position [107, 0]
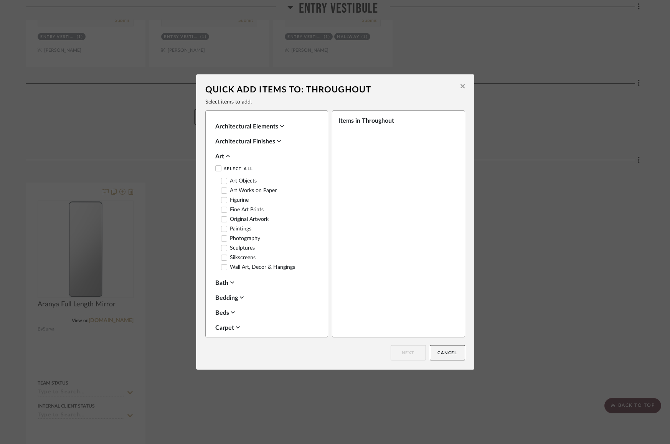
click at [230, 217] on label "Original Artwork" at bounding box center [245, 219] width 48 height 7
click at [408, 350] on button "Next" at bounding box center [407, 352] width 35 height 15
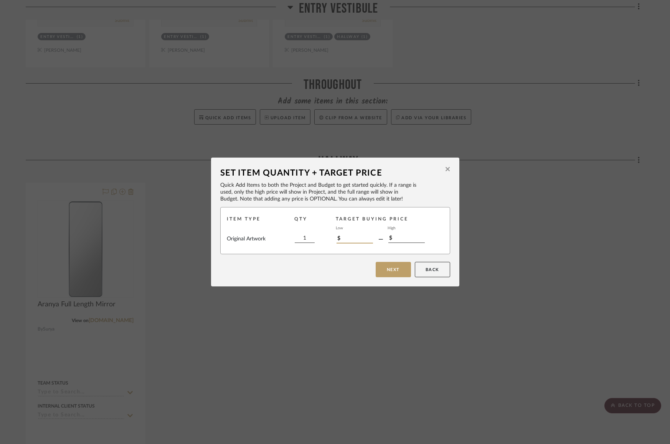
click at [349, 241] on input "$" at bounding box center [354, 239] width 36 height 8
type input "$4,500"
click at [394, 241] on input "$" at bounding box center [406, 239] width 36 height 8
type input "$6,500"
click at [346, 240] on input "$4,500" at bounding box center [354, 239] width 36 height 8
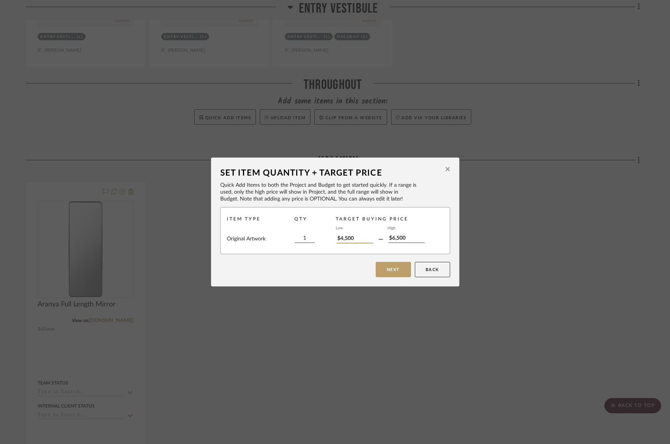
click at [346, 240] on input "$4,500" at bounding box center [354, 239] width 36 height 8
type input "$5,000"
click at [397, 237] on input "$6,500" at bounding box center [406, 239] width 36 height 8
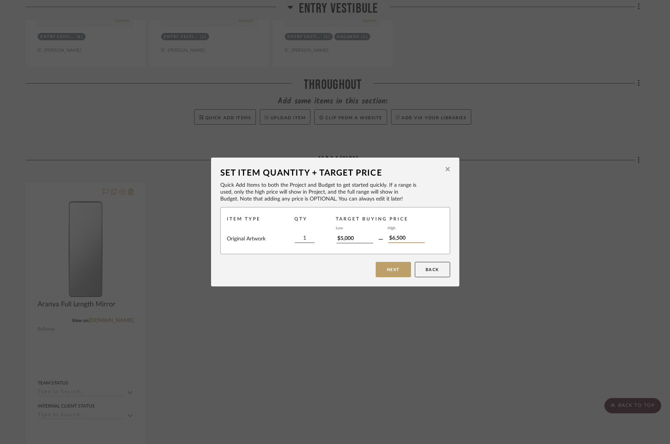
click at [397, 237] on input "$6,500" at bounding box center [406, 239] width 36 height 8
type input "$6,000"
click at [344, 240] on input "$5,000" at bounding box center [354, 239] width 36 height 8
type input "$4,500"
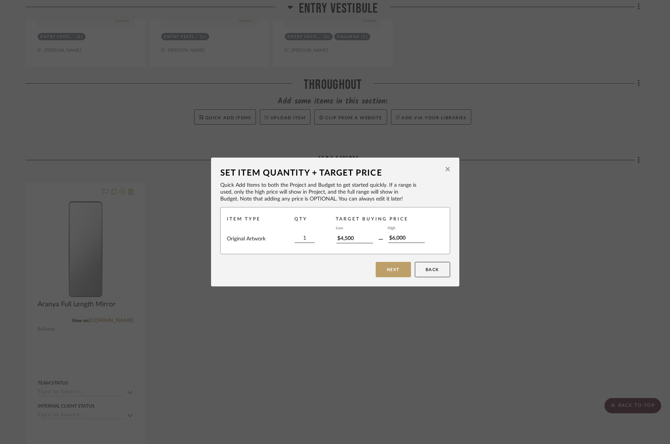
click at [343, 260] on div "Set Item Quantity + Target Price Quick Add Items to both the Project and Budget…" at bounding box center [335, 222] width 248 height 129
click at [395, 238] on input "$6,000" at bounding box center [406, 239] width 36 height 8
type input "$6,500"
click at [359, 275] on div "Next Back" at bounding box center [335, 269] width 230 height 15
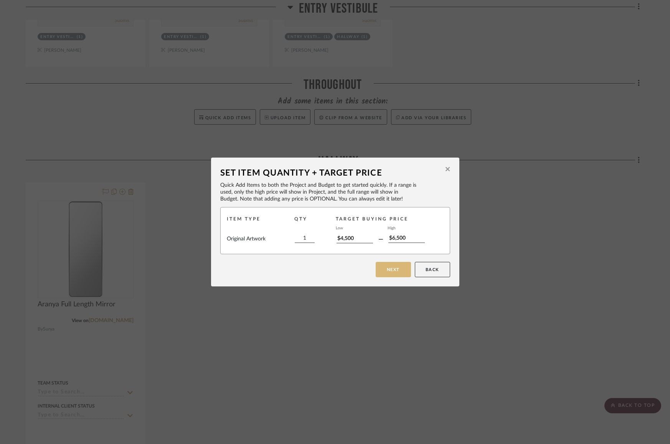
click at [389, 272] on button "Next" at bounding box center [392, 269] width 35 height 15
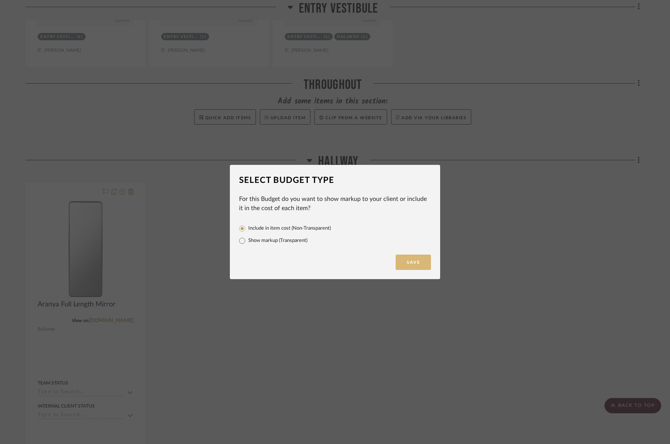
click at [407, 261] on button "Save" at bounding box center [412, 262] width 35 height 15
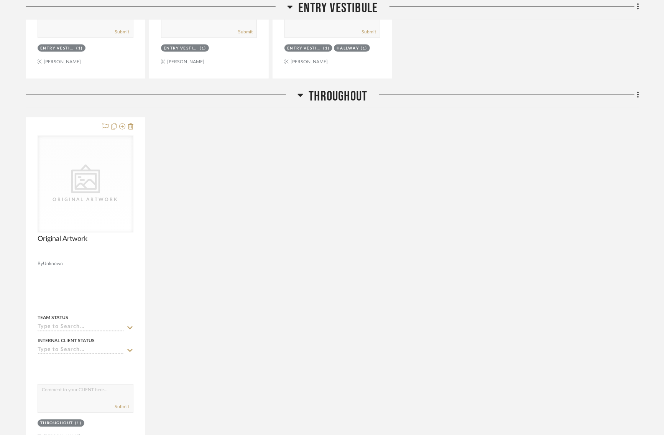
scroll to position [486, 0]
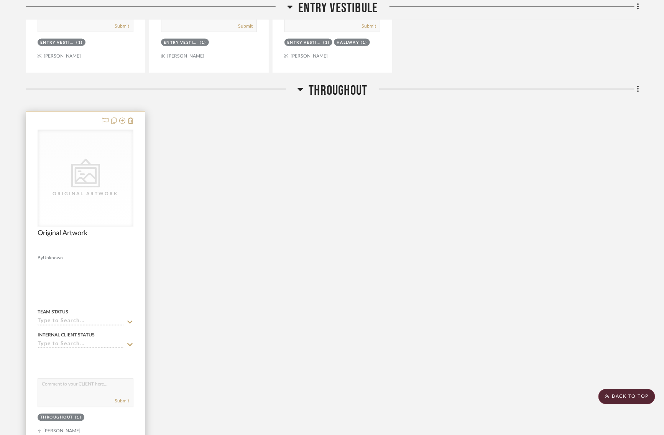
click at [97, 196] on div "CategoryIconArt Created with Sketch. Original Artwork" at bounding box center [85, 178] width 95 height 97
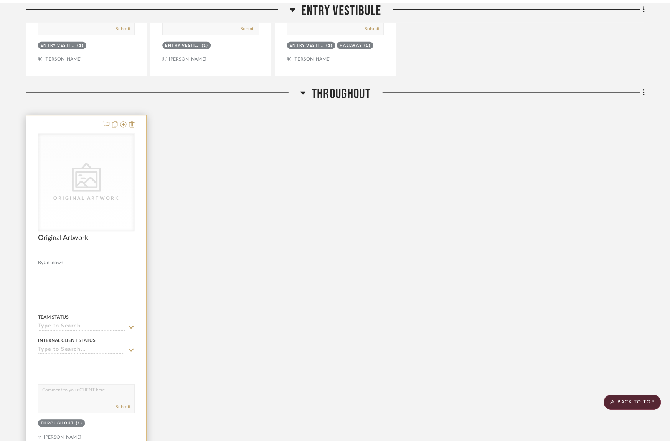
scroll to position [0, 0]
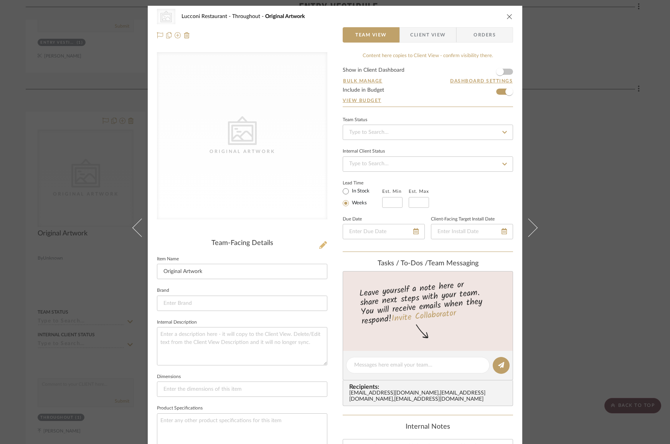
click at [320, 244] on icon at bounding box center [323, 245] width 8 height 8
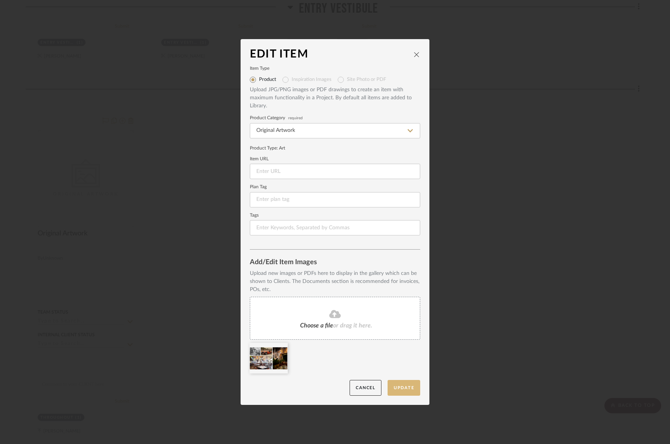
click at [396, 388] on button "Update" at bounding box center [403, 388] width 33 height 16
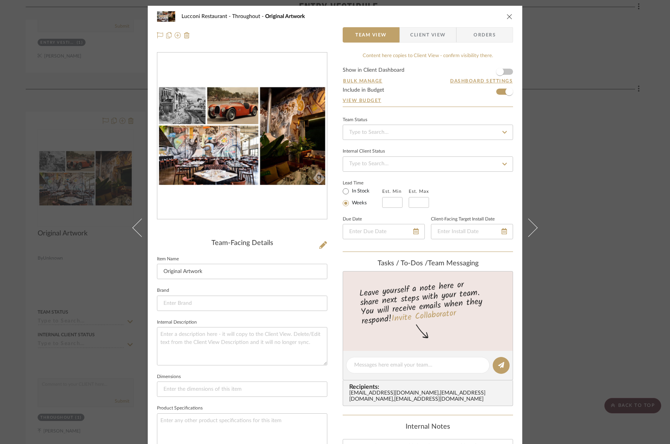
click at [506, 16] on icon "close" at bounding box center [509, 16] width 6 height 6
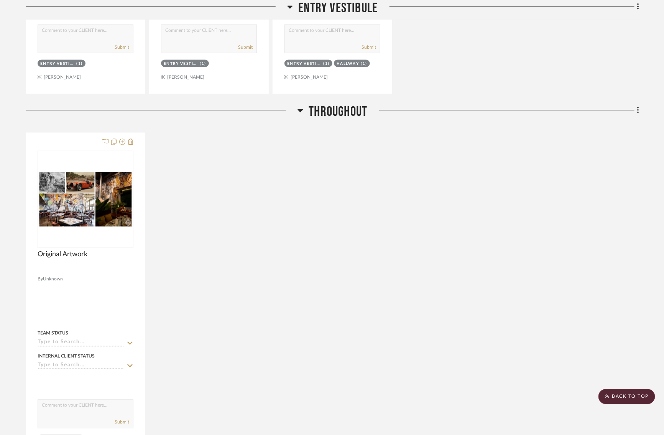
scroll to position [459, 0]
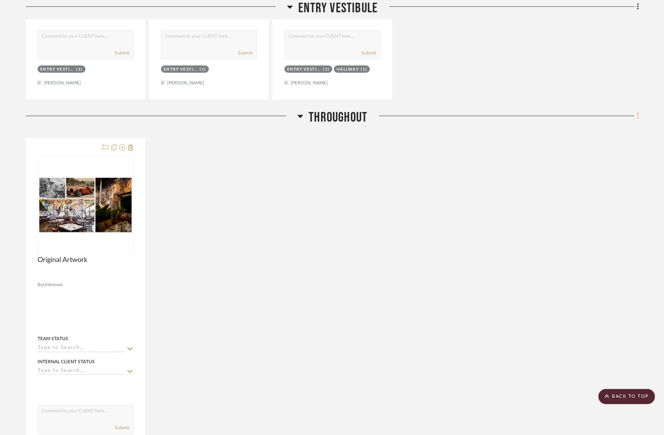
click at [637, 114] on icon at bounding box center [638, 116] width 2 height 8
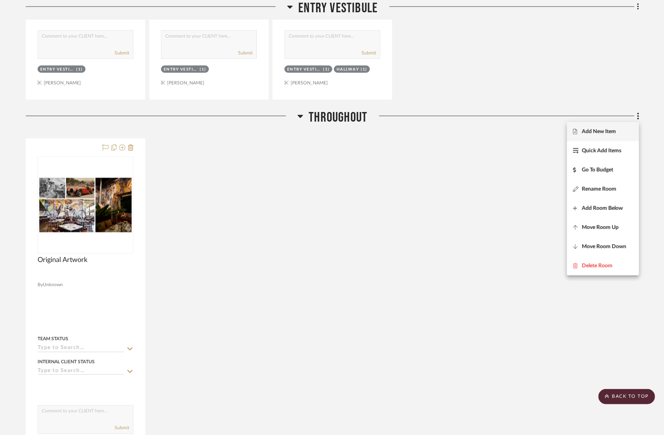
click at [592, 131] on span "Add New Item" at bounding box center [599, 131] width 34 height 7
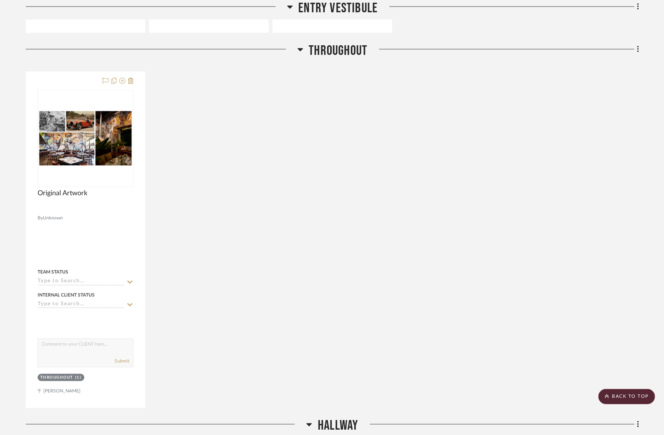
scroll to position [457, 0]
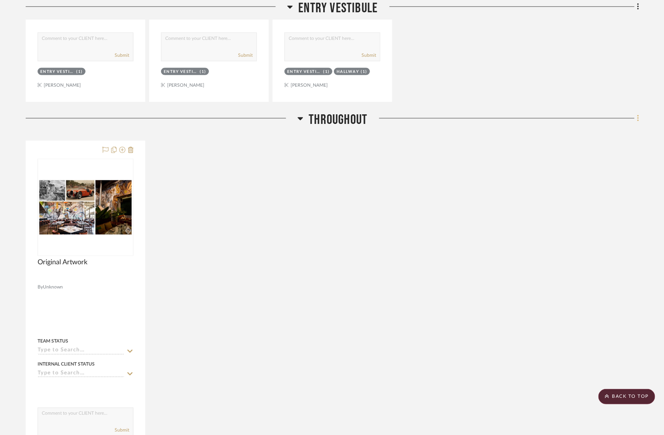
click at [637, 117] on icon at bounding box center [638, 118] width 2 height 8
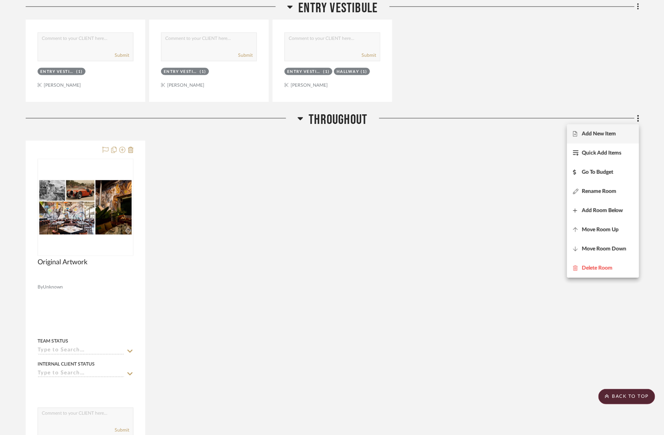
click at [607, 131] on span "Add New Item" at bounding box center [599, 133] width 34 height 7
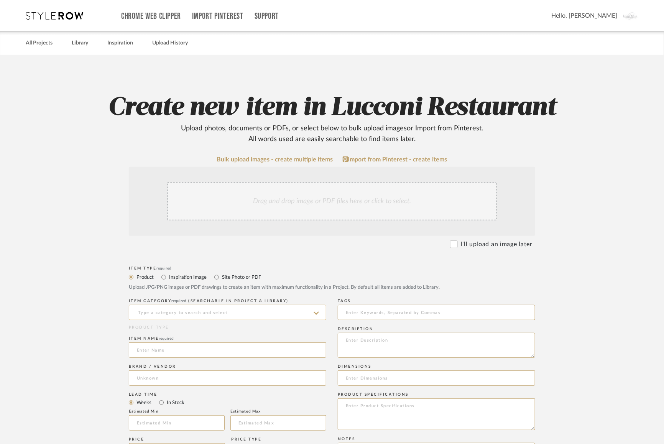
click at [212, 316] on input at bounding box center [228, 312] width 198 height 15
click at [61, 232] on upload-items "Create new item in Lucconi Restaurant Upload photos, documents or PDFs, or sele…" at bounding box center [332, 393] width 664 height 676
click at [316, 314] on icon at bounding box center [316, 313] width 5 height 3
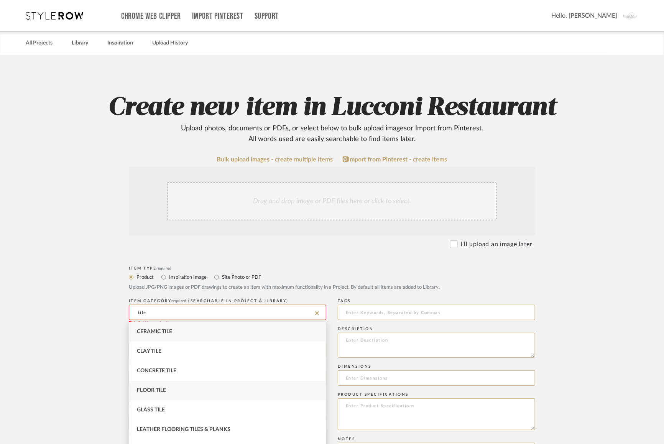
click at [171, 386] on div "Floor Tile" at bounding box center [227, 391] width 197 height 20
type input "Floor Tile"
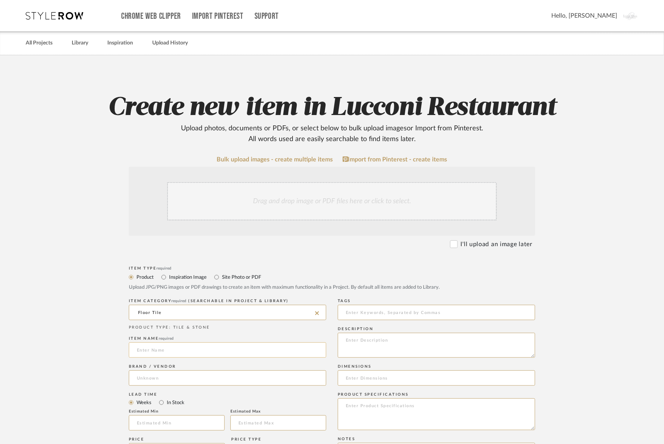
click at [153, 352] on input at bounding box center [228, 349] width 198 height 15
click at [136, 349] on input "Taupe" at bounding box center [228, 349] width 198 height 15
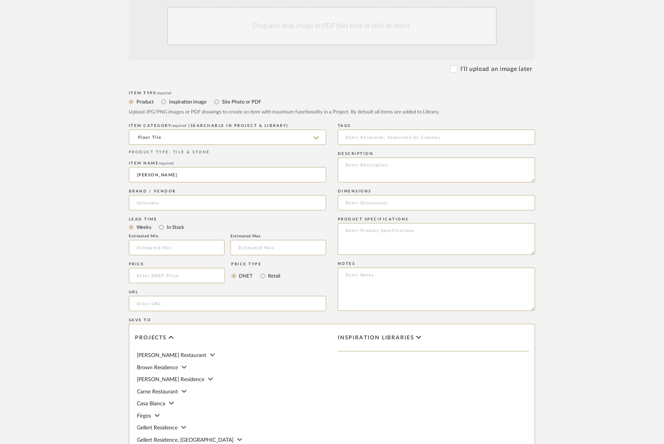
scroll to position [226, 0]
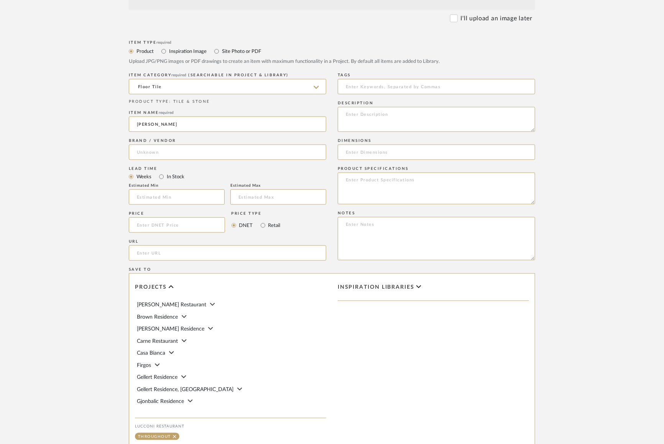
type input "Terazzo - Taupe"
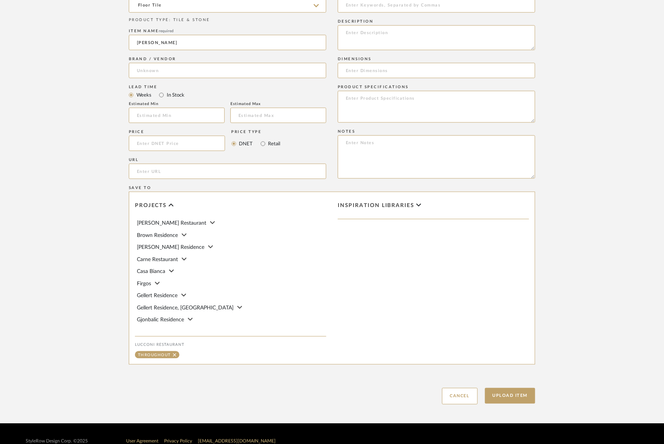
scroll to position [322, 0]
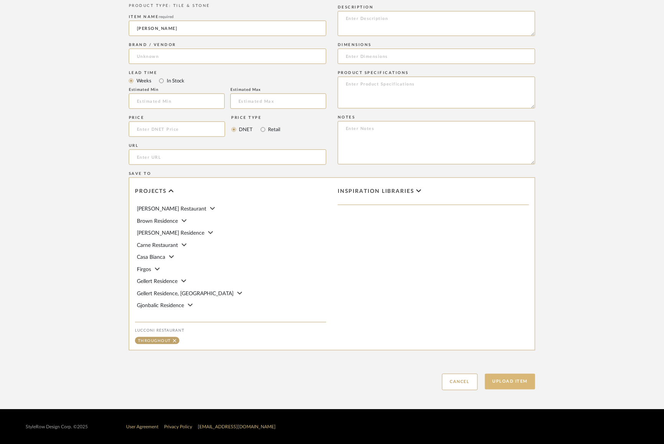
click at [519, 383] on button "Upload Item" at bounding box center [510, 382] width 51 height 16
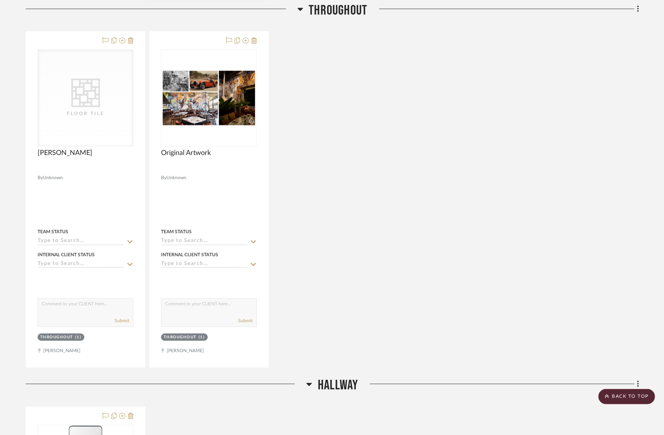
scroll to position [567, 0]
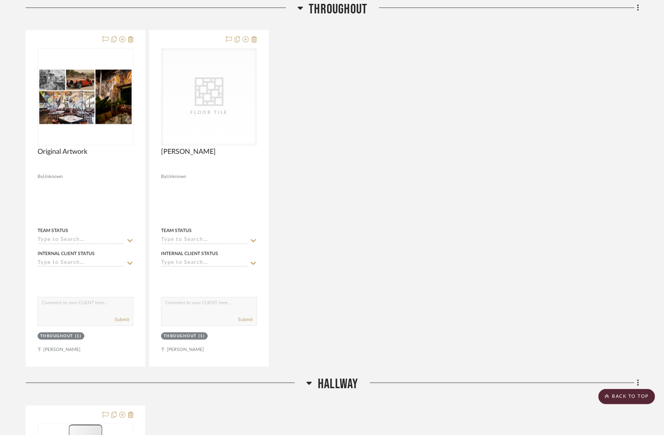
drag, startPoint x: 214, startPoint y: 97, endPoint x: 560, endPoint y: 2, distance: 359.2
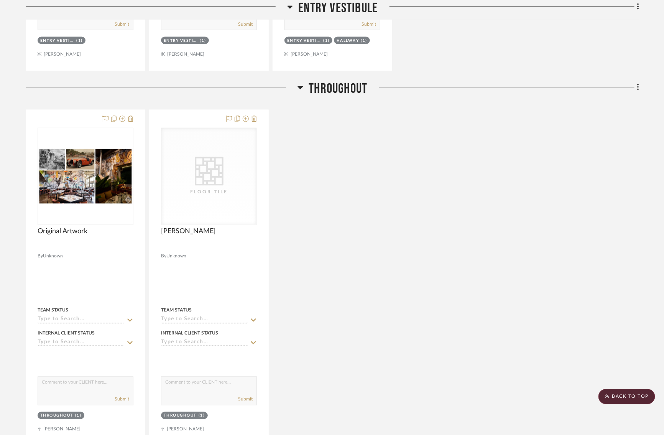
scroll to position [373, 0]
